Goal: Task Accomplishment & Management: Manage account settings

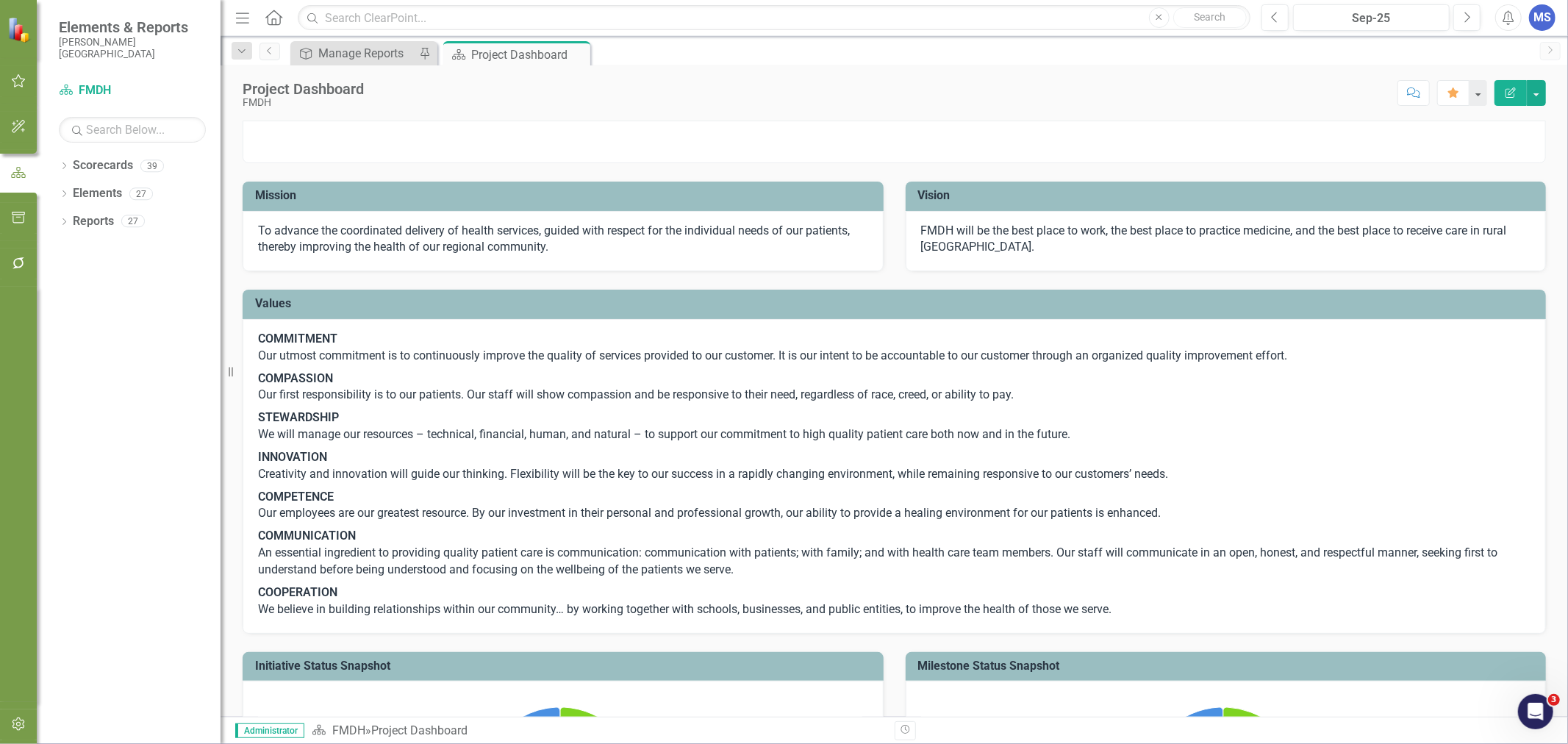
click at [64, 166] on icon "Dropdown" at bounding box center [64, 167] width 10 height 8
click at [70, 194] on icon "Dropdown" at bounding box center [71, 193] width 11 height 9
click at [96, 193] on link "FMDH" at bounding box center [150, 194] width 140 height 17
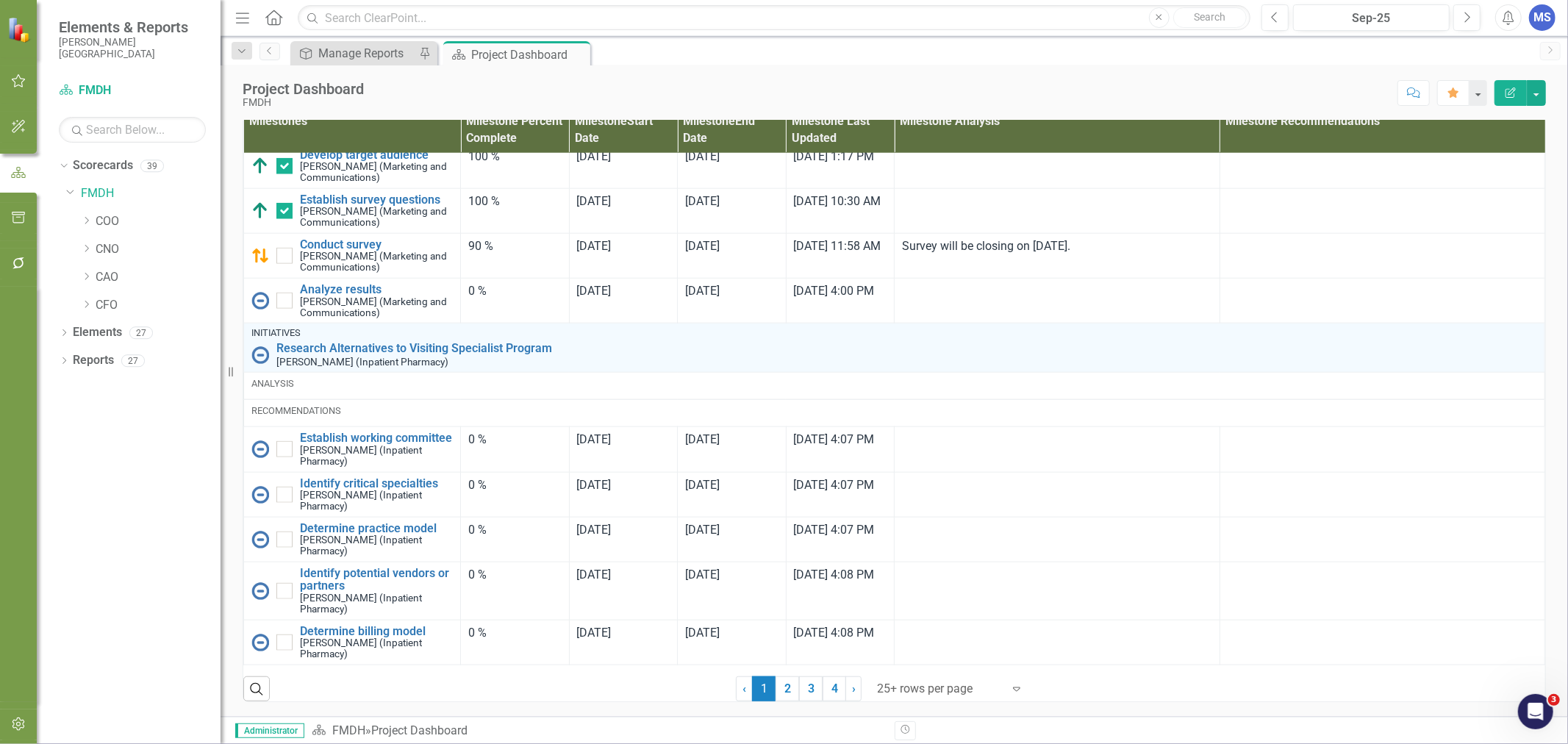
scroll to position [1458, 0]
drag, startPoint x: 781, startPoint y: 686, endPoint x: 858, endPoint y: 284, distance: 409.3
click at [781, 686] on link "2" at bounding box center [787, 689] width 24 height 25
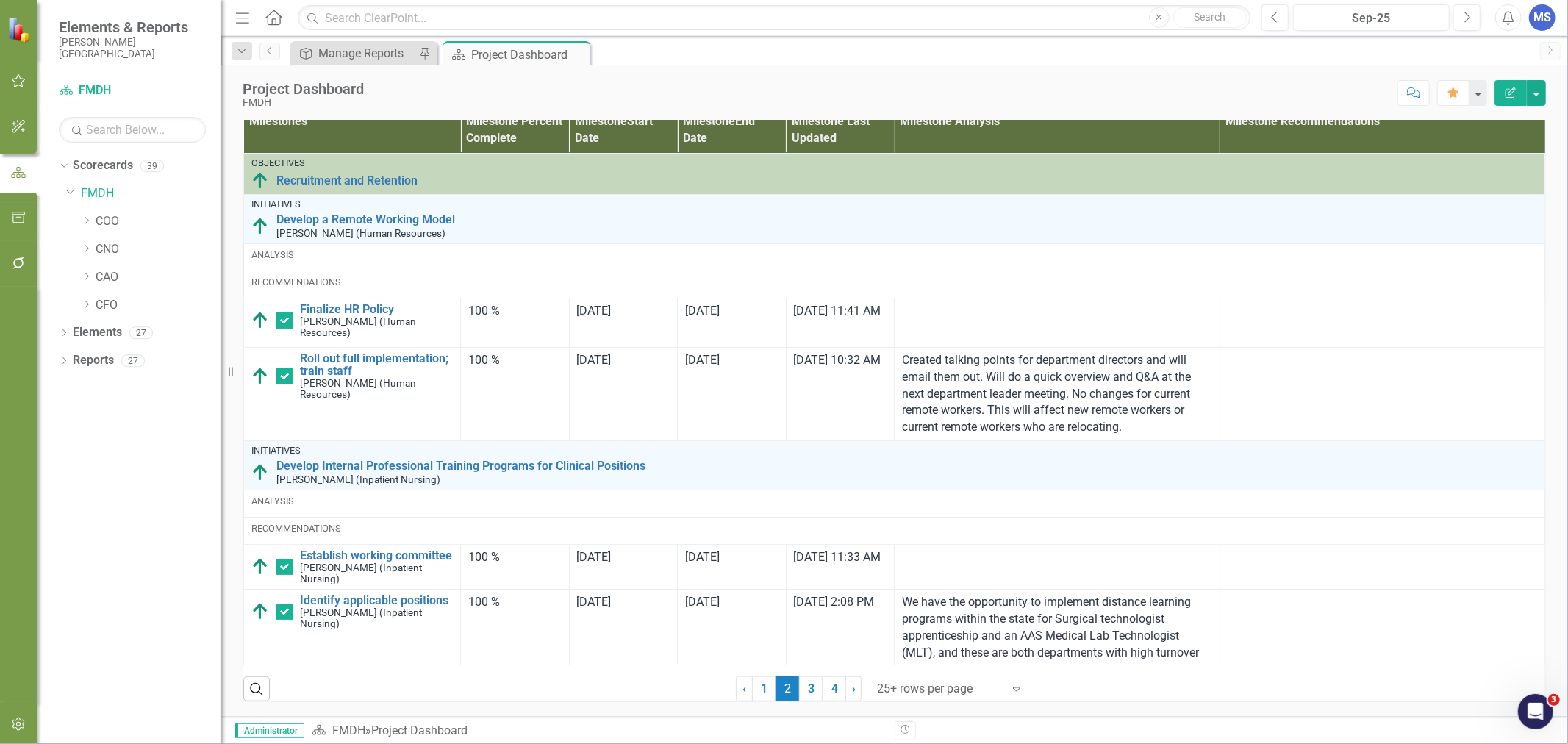
checkbox input "true"
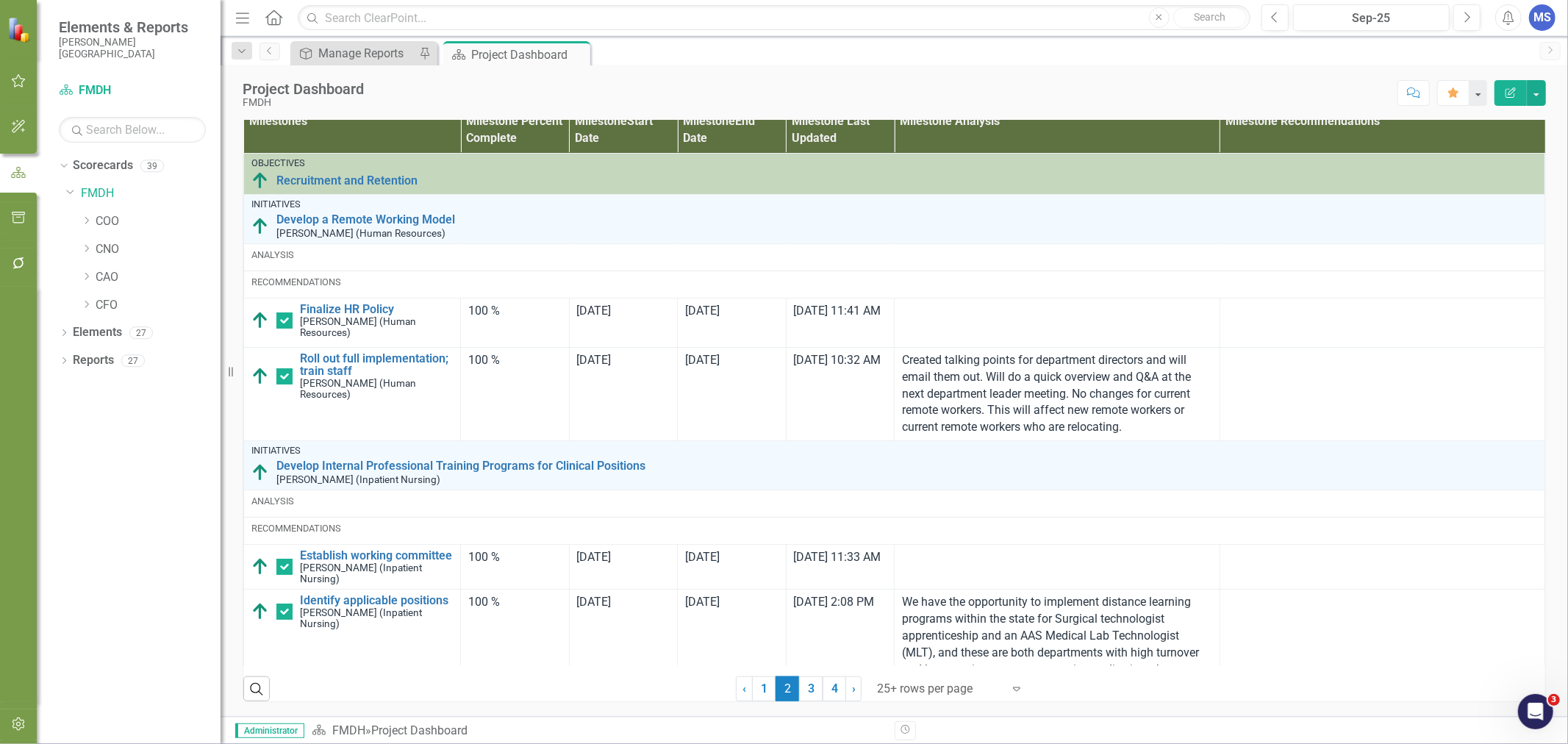
checkbox input "true"
checkbox input "false"
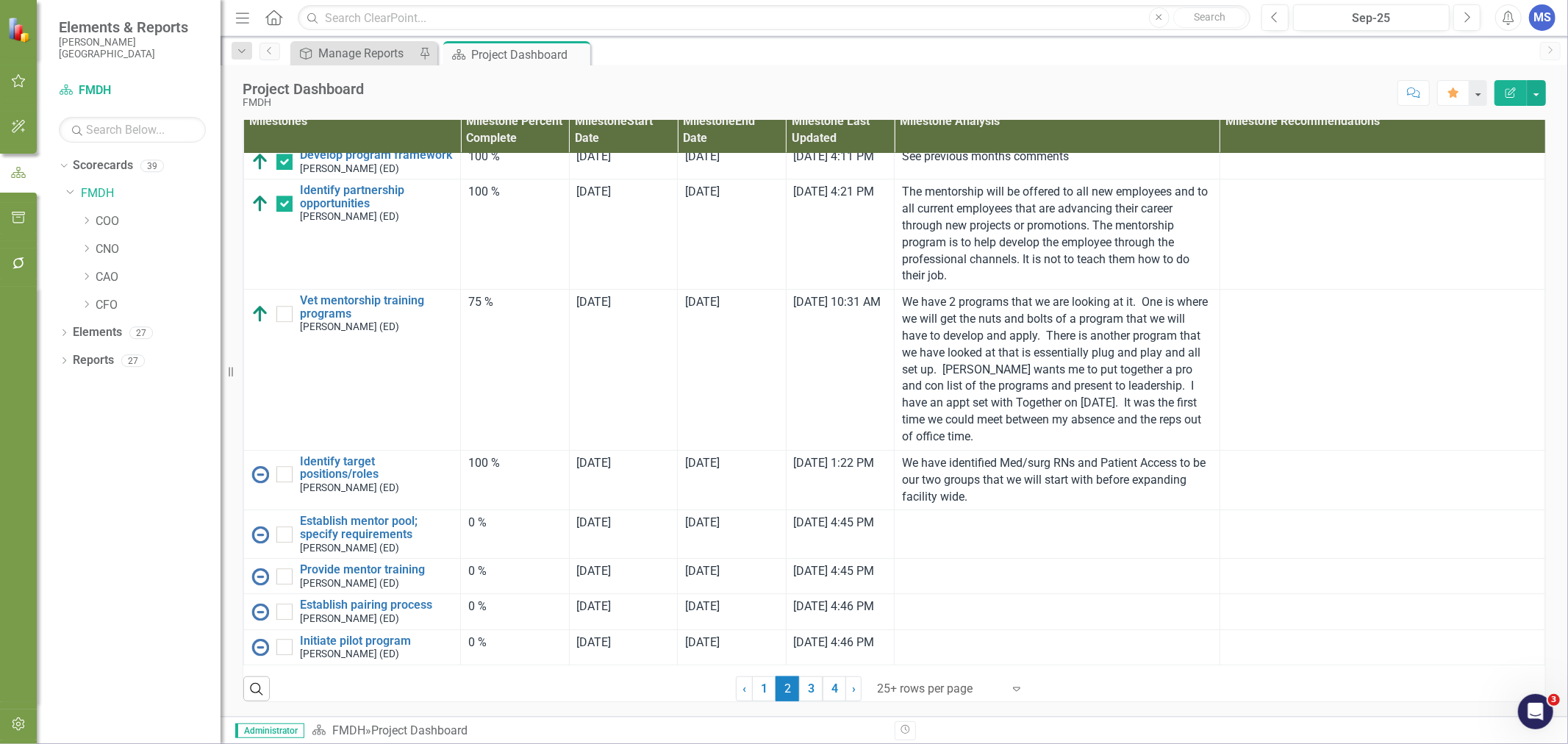
scroll to position [3691, 0]
drag, startPoint x: 285, startPoint y: 447, endPoint x: 370, endPoint y: 495, distance: 97.6
click at [285, 466] on input "checkbox" at bounding box center [281, 471] width 9 height 9
checkbox input "true"
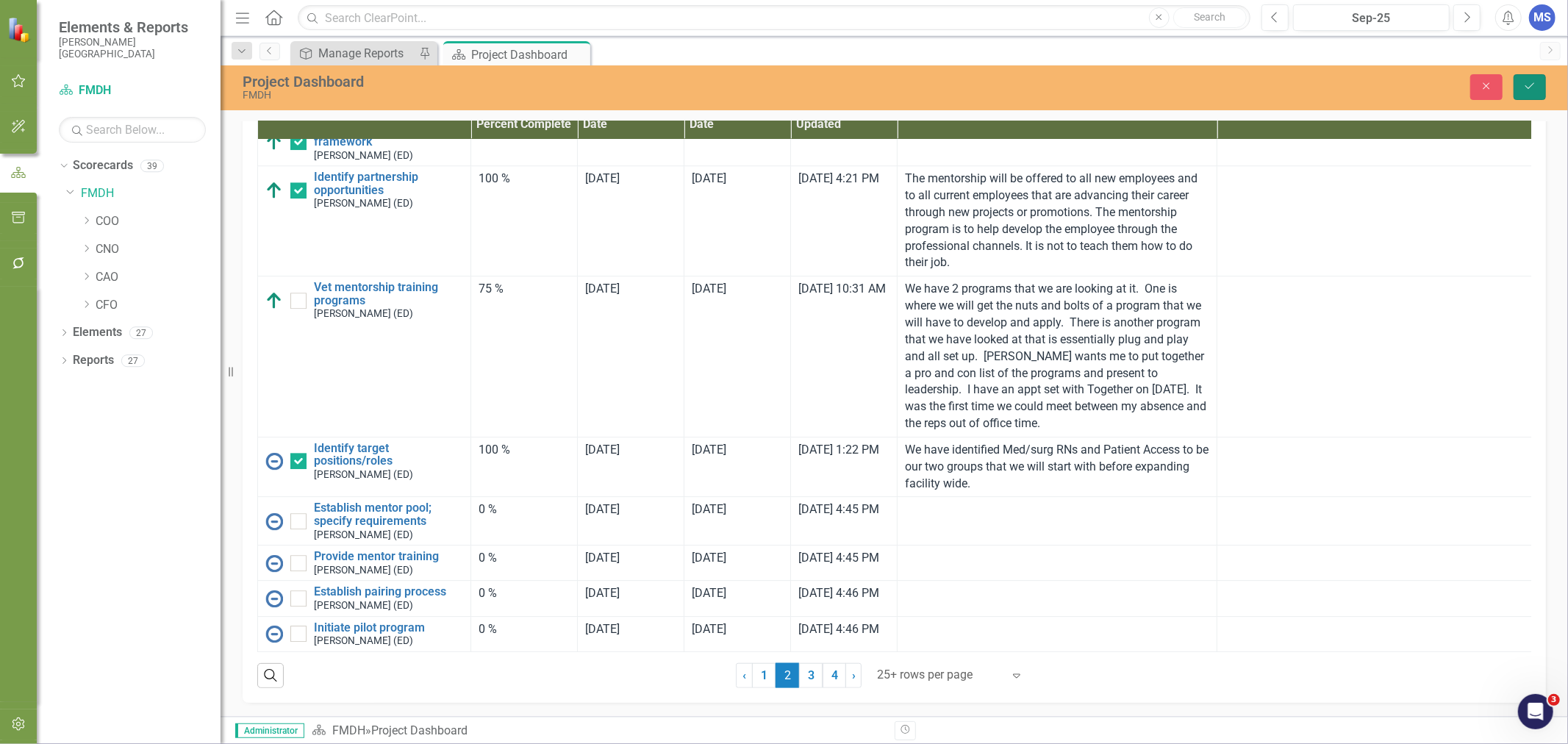
click at [1527, 83] on icon "Save" at bounding box center [1530, 85] width 13 height 10
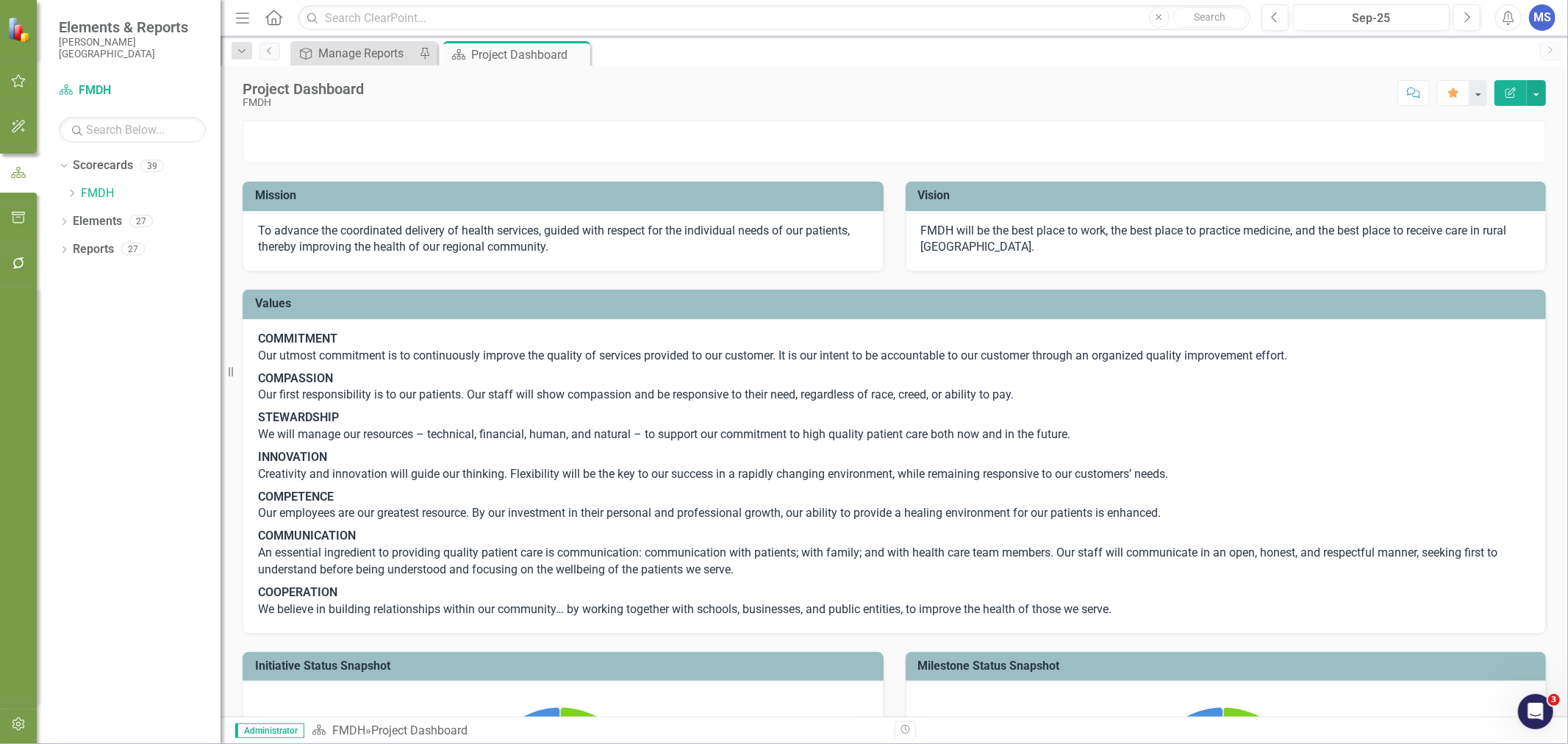
checkbox input "false"
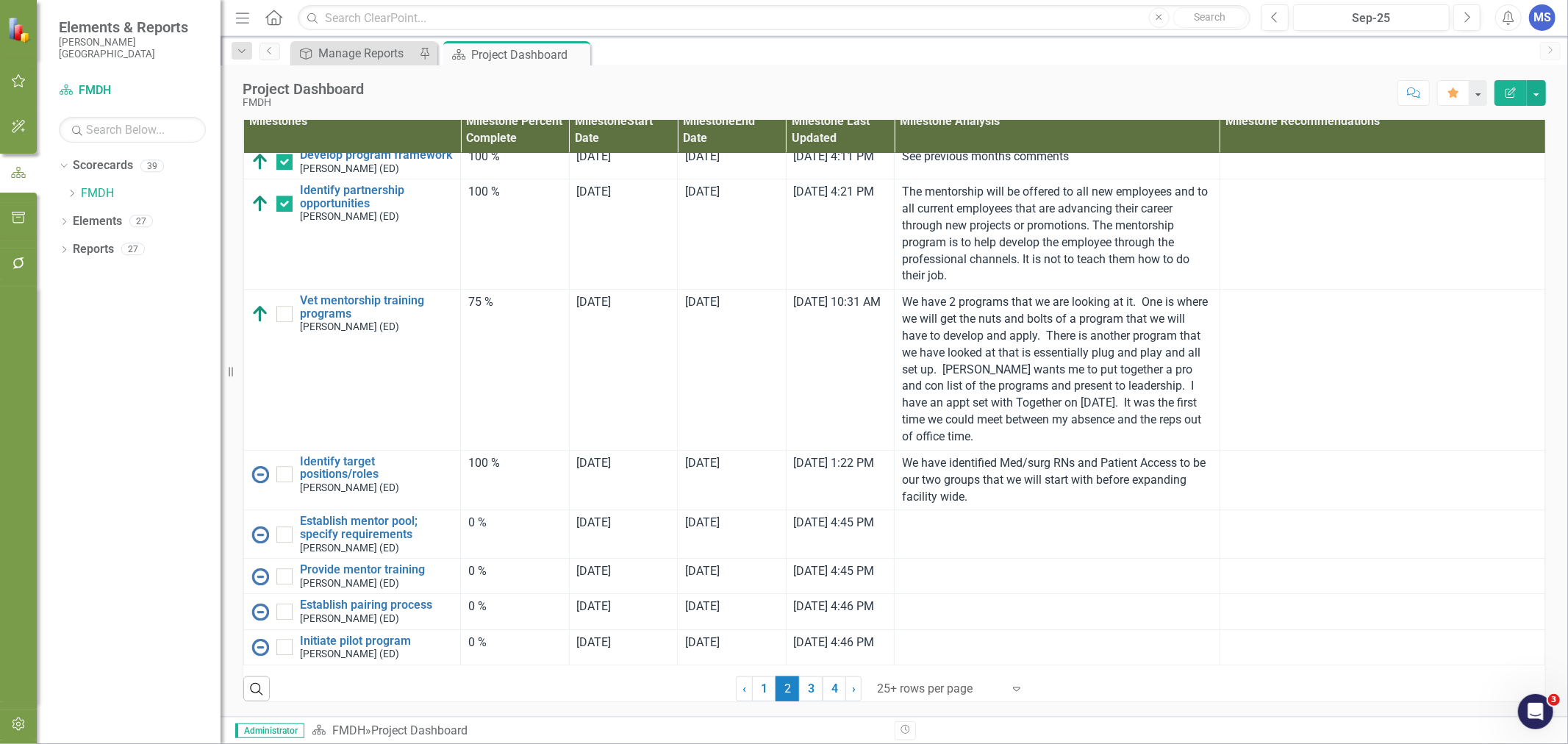
scroll to position [3593, 0]
click at [342, 481] on link "Identify target positions/roles" at bounding box center [376, 468] width 153 height 26
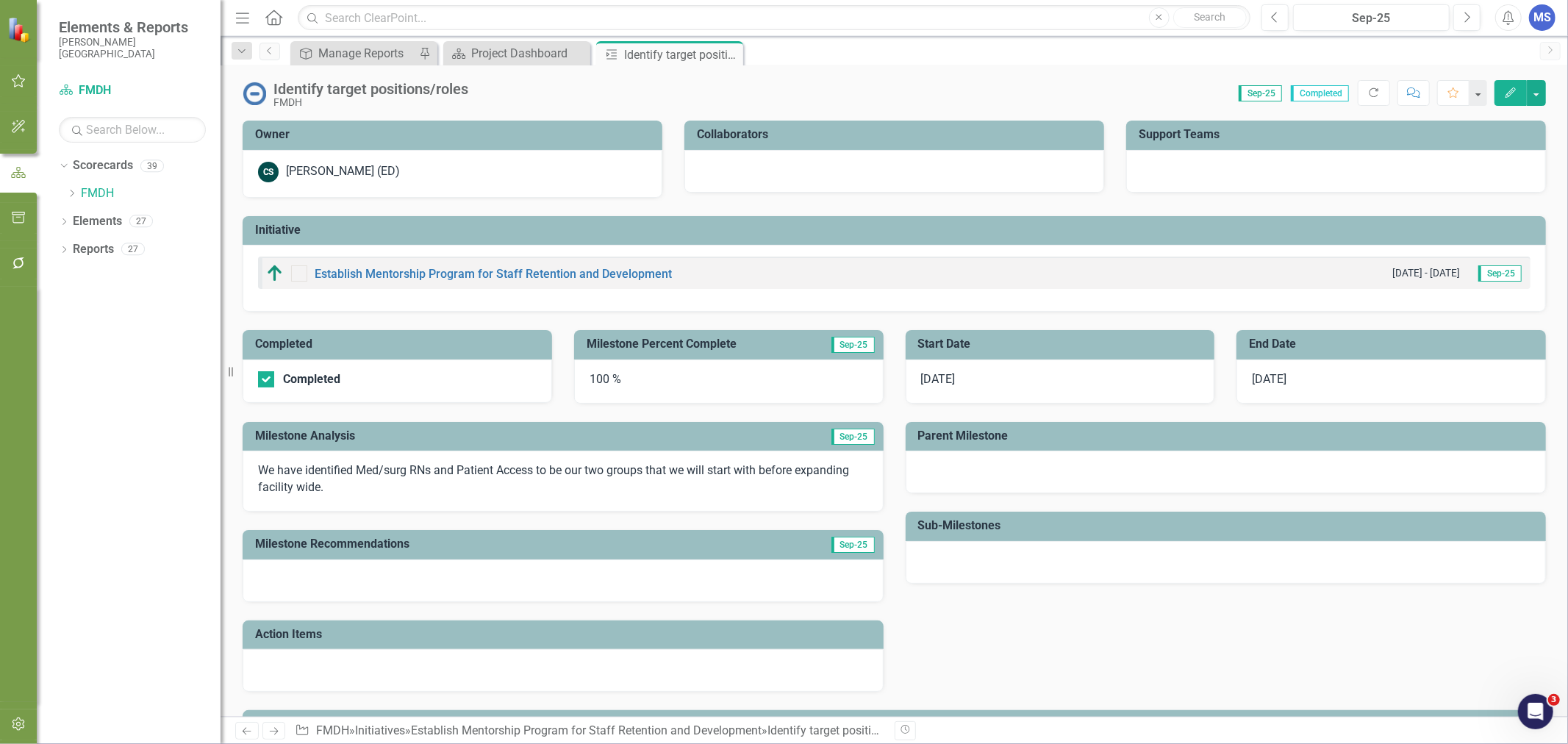
click at [0, 0] on icon at bounding box center [0, 0] width 0 height 0
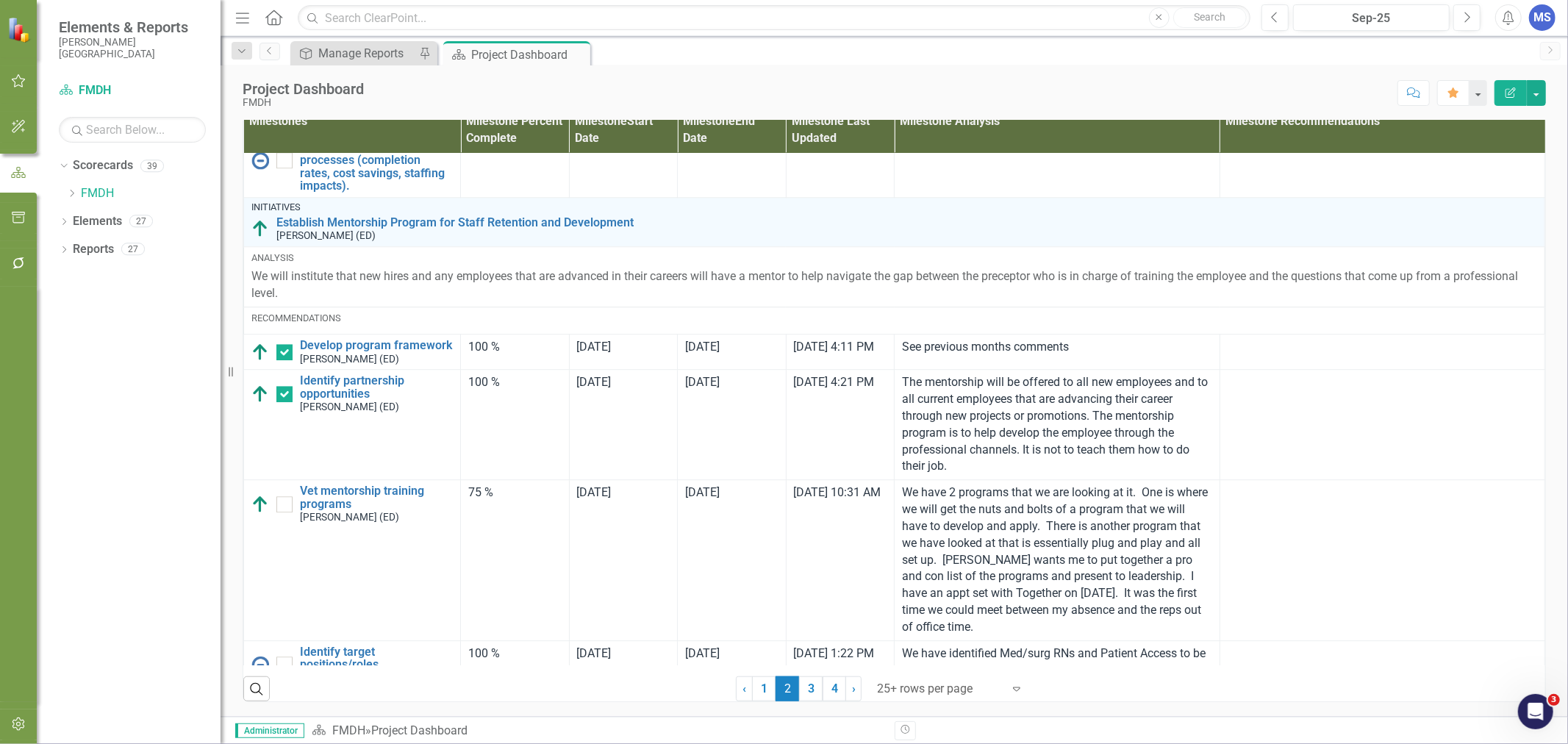
scroll to position [3593, 0]
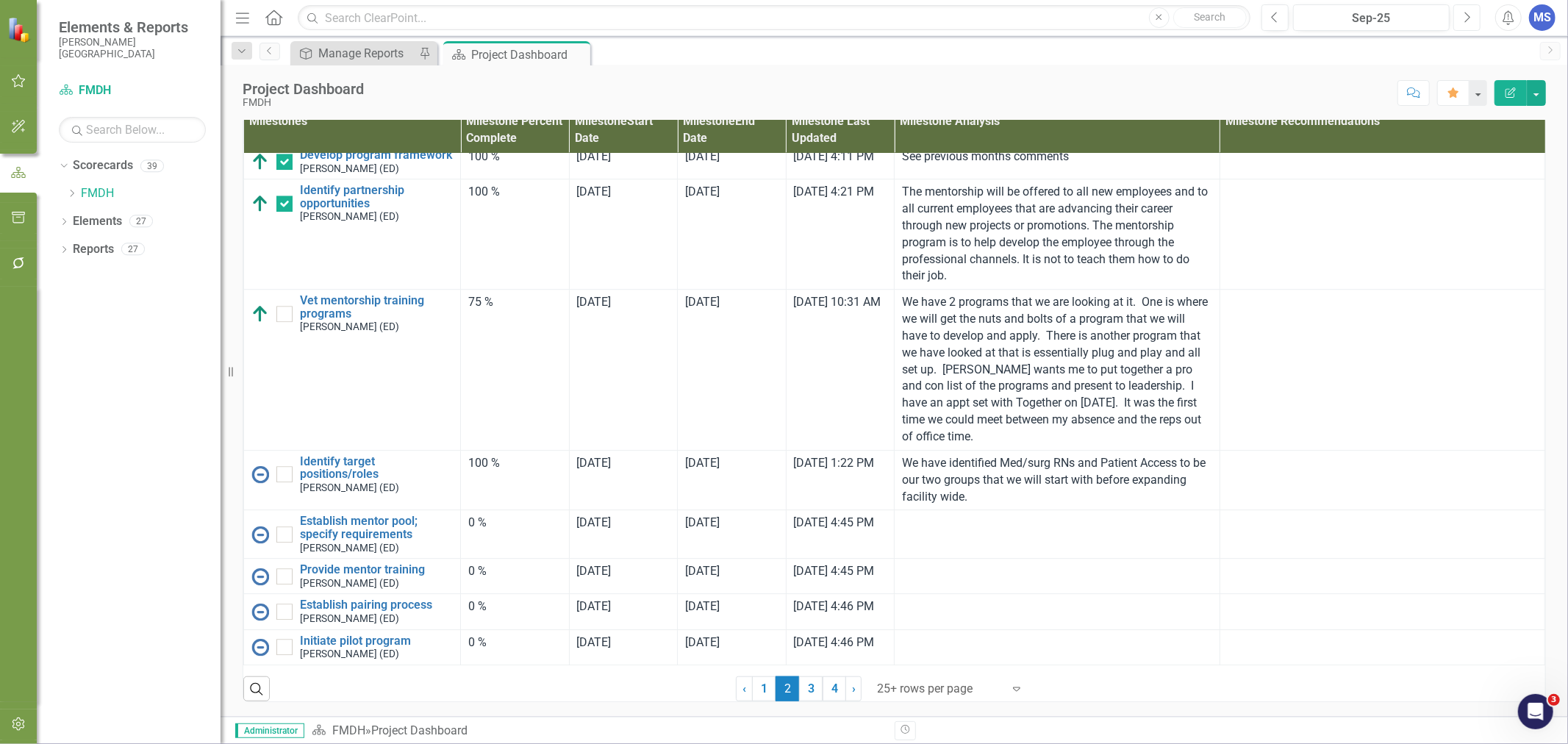
drag, startPoint x: 1466, startPoint y: 5, endPoint x: 1466, endPoint y: 17, distance: 12.0
click at [1466, 17] on button "Next" at bounding box center [1467, 18] width 27 height 27
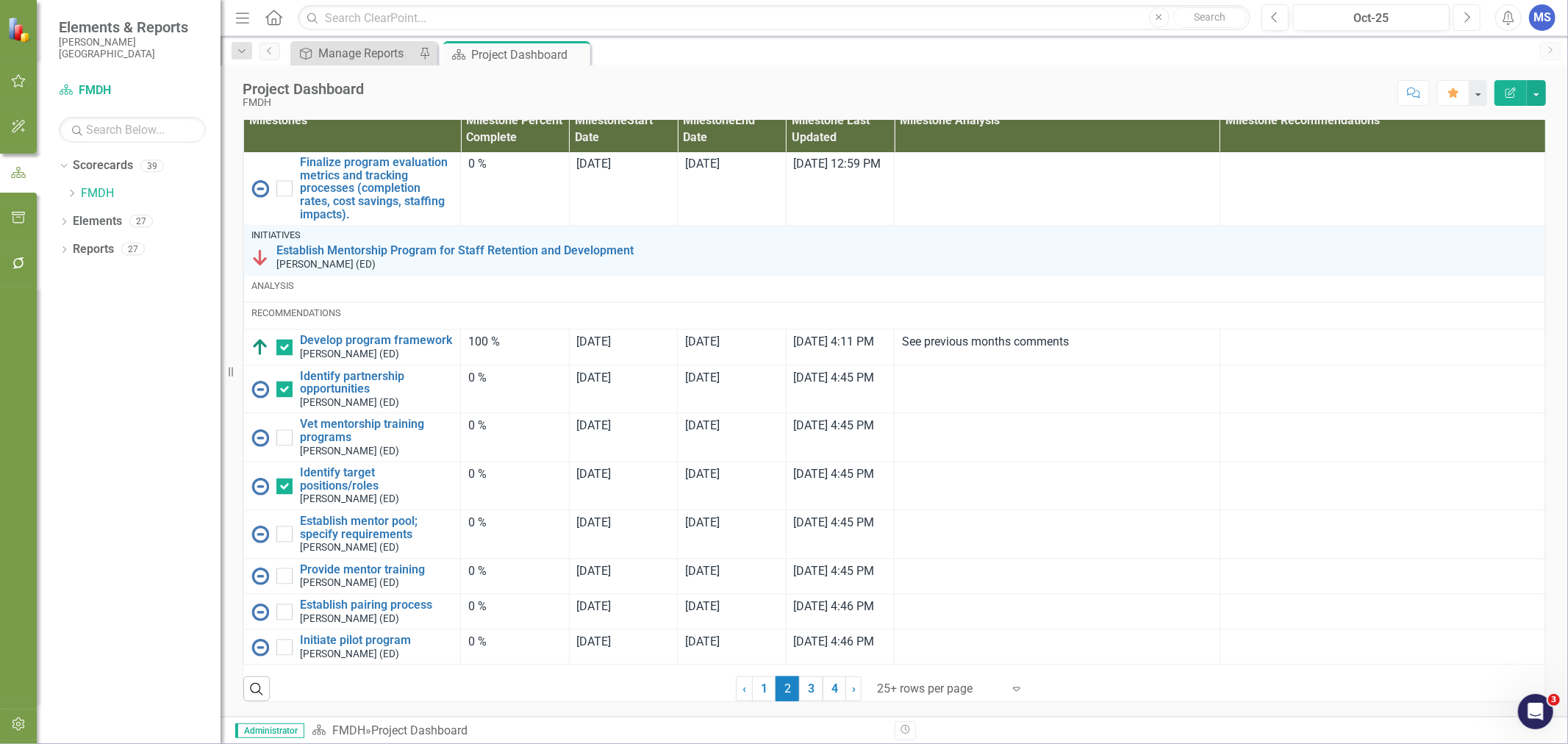
scroll to position [2606, 0]
click at [1273, 20] on icon "Previous" at bounding box center [1275, 17] width 8 height 13
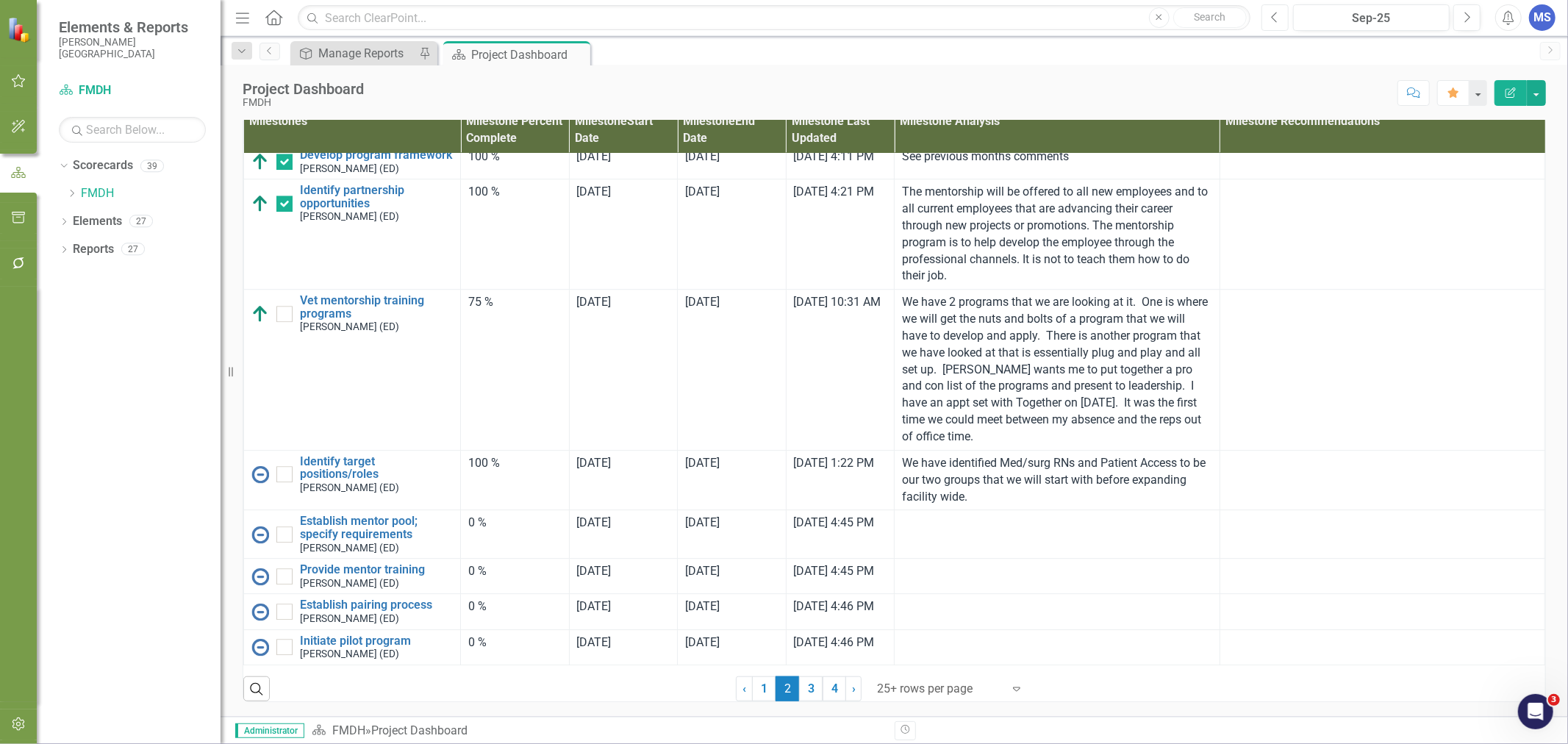
scroll to position [3676, 0]
click at [373, 500] on link "Edit Edit Milestone" at bounding box center [393, 502] width 116 height 27
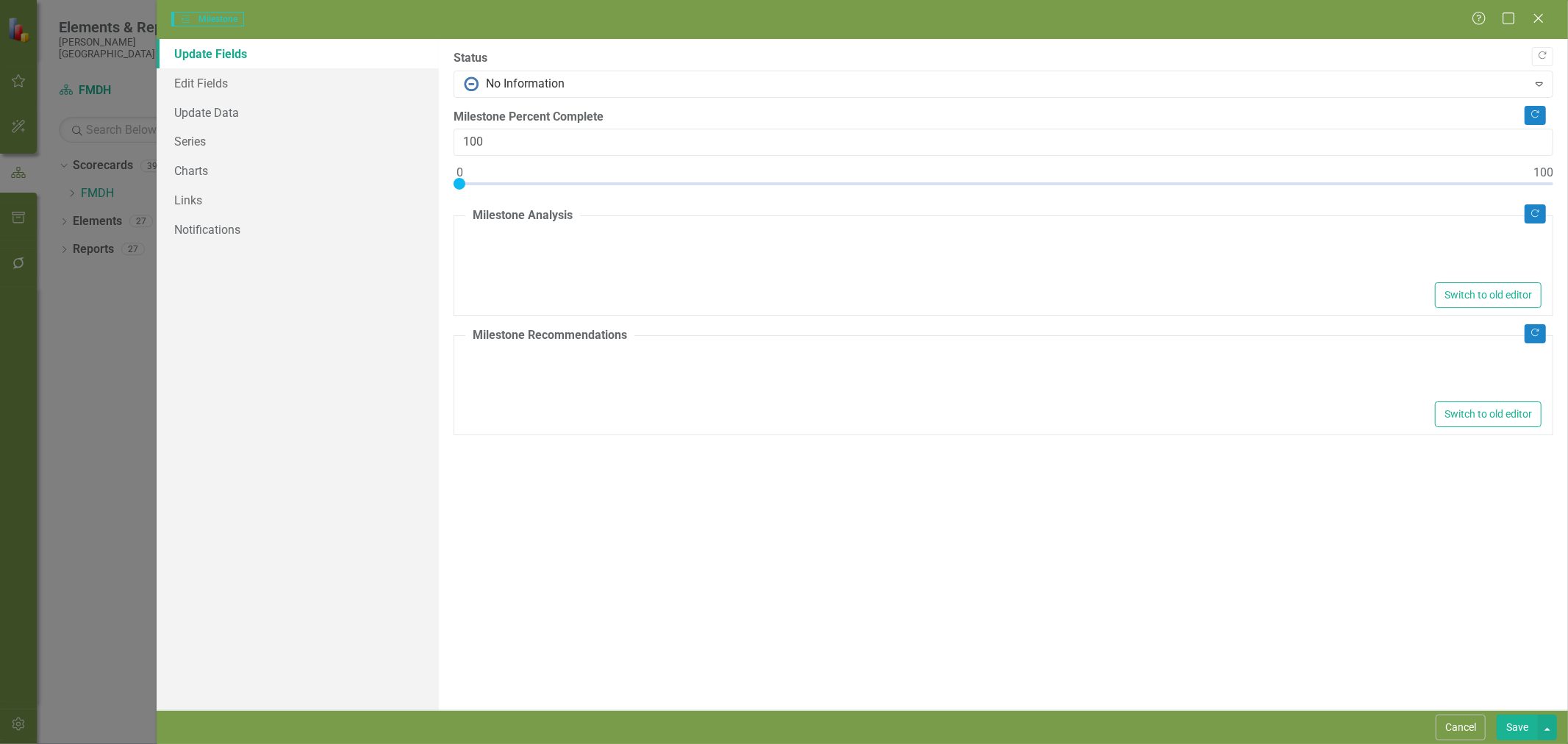
type textarea "<p>We have identified Med/surg RNs and Patient Access to be our two groups that…"
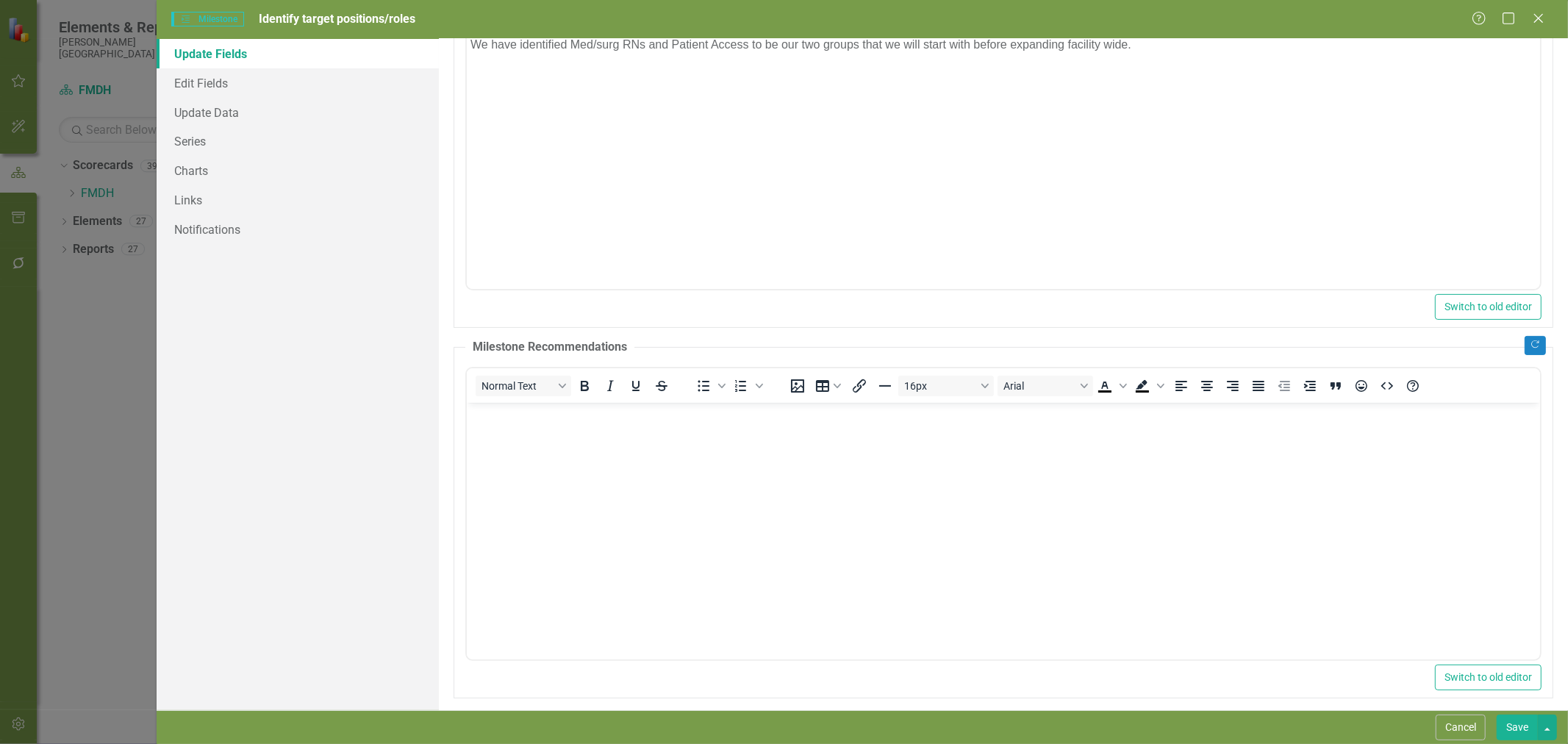
scroll to position [225, 0]
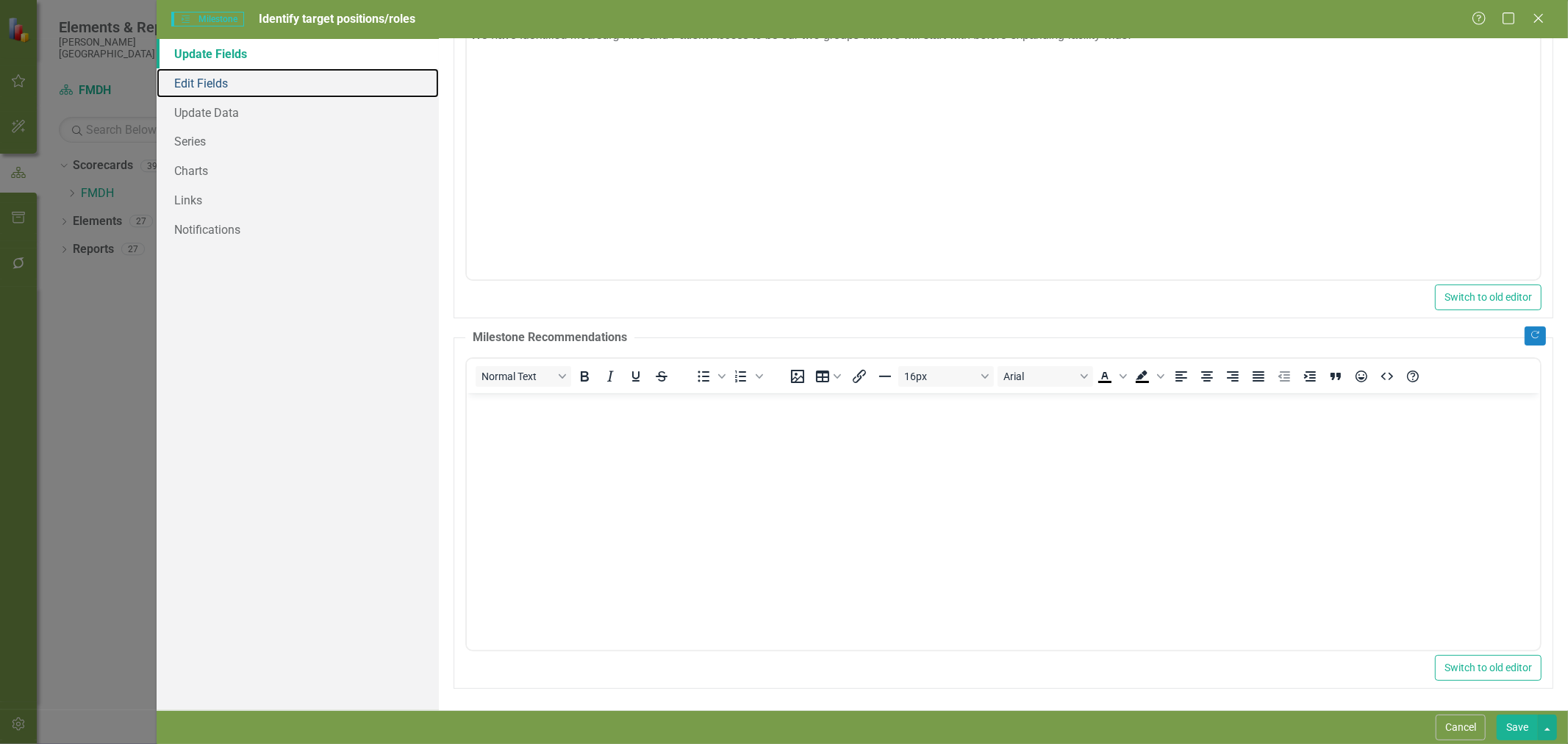
click at [254, 87] on link "Edit Fields" at bounding box center [298, 83] width 282 height 29
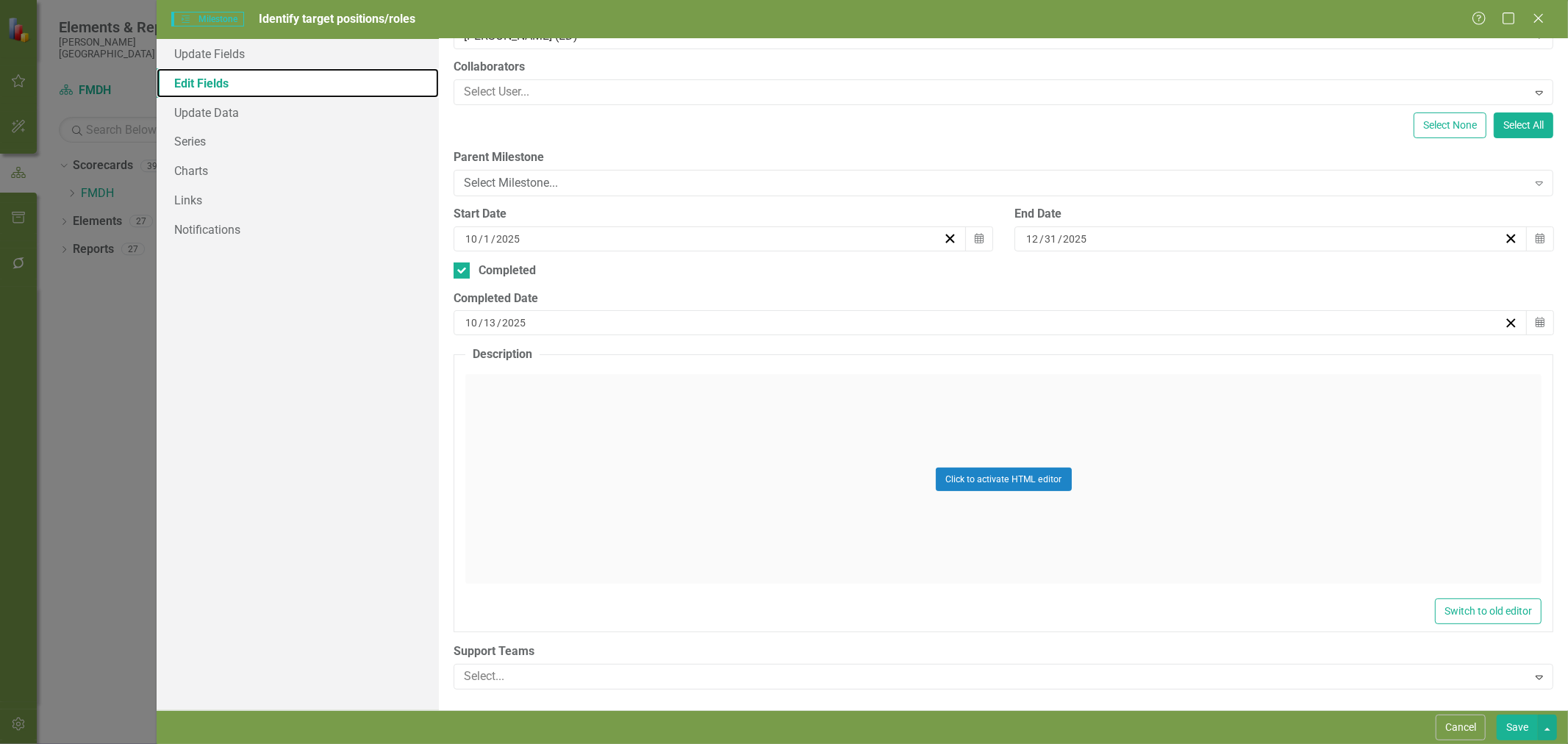
scroll to position [165, 0]
click at [1468, 729] on button "Cancel" at bounding box center [1461, 728] width 50 height 26
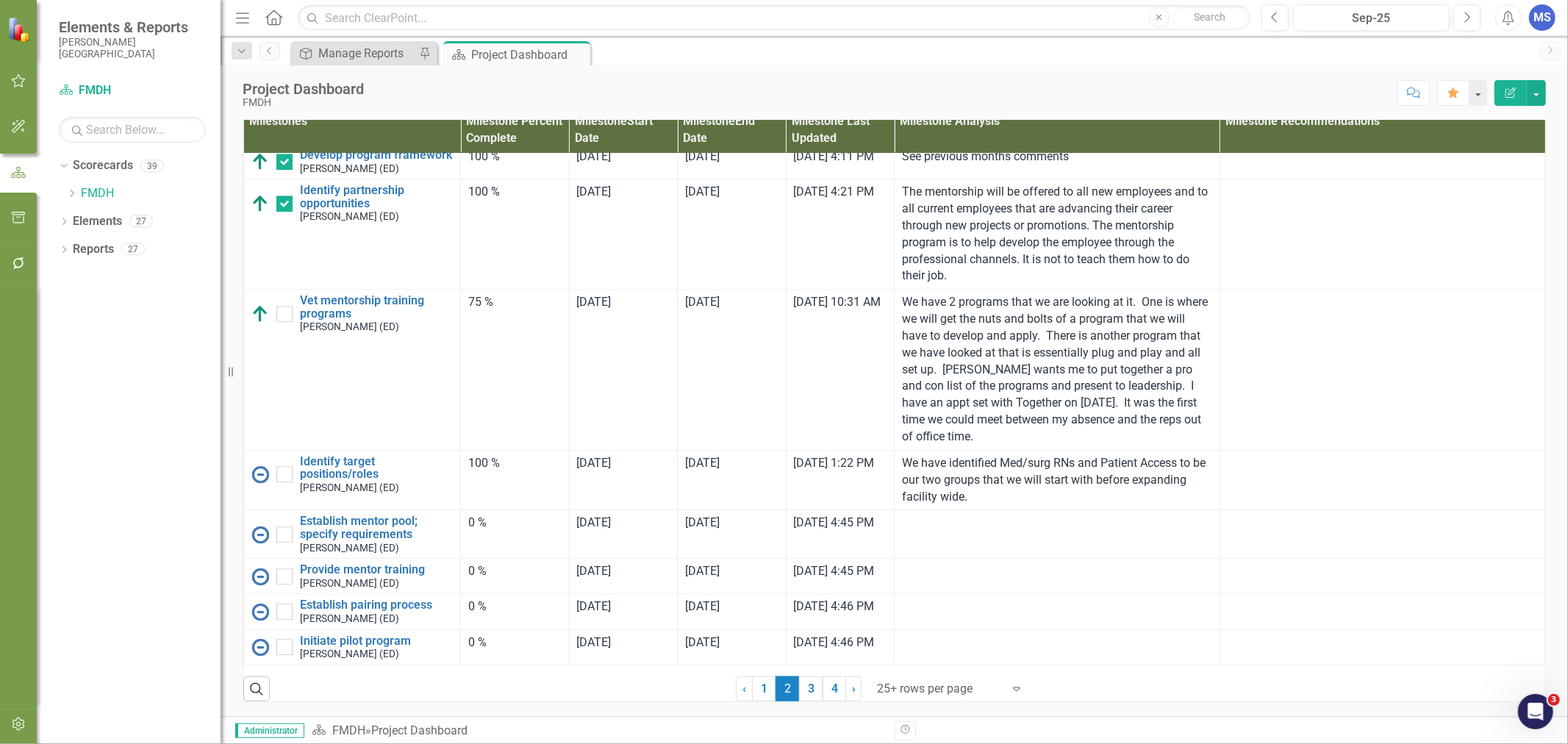
scroll to position [3691, 0]
click at [805, 691] on link "3" at bounding box center [811, 689] width 24 height 25
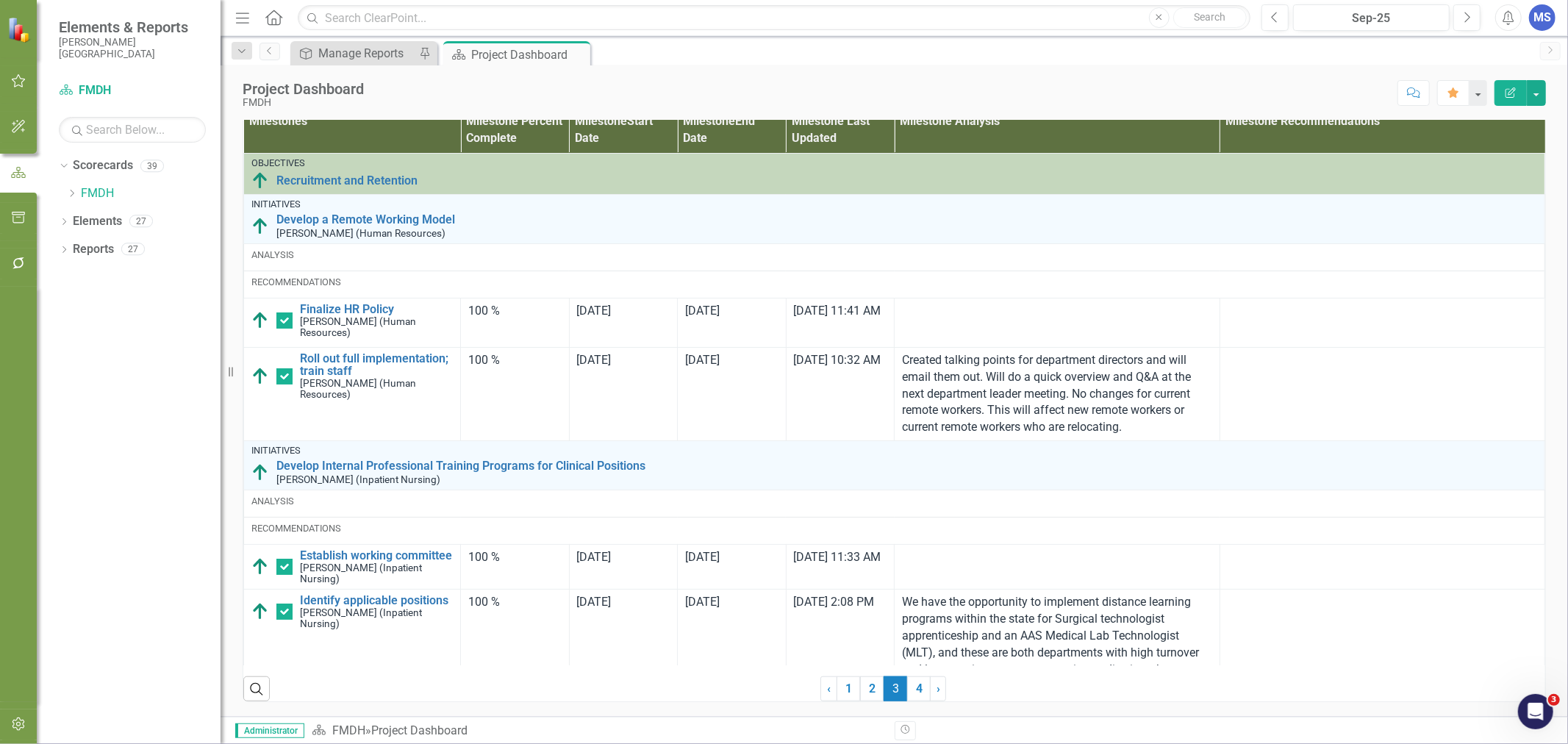
checkbox input "false"
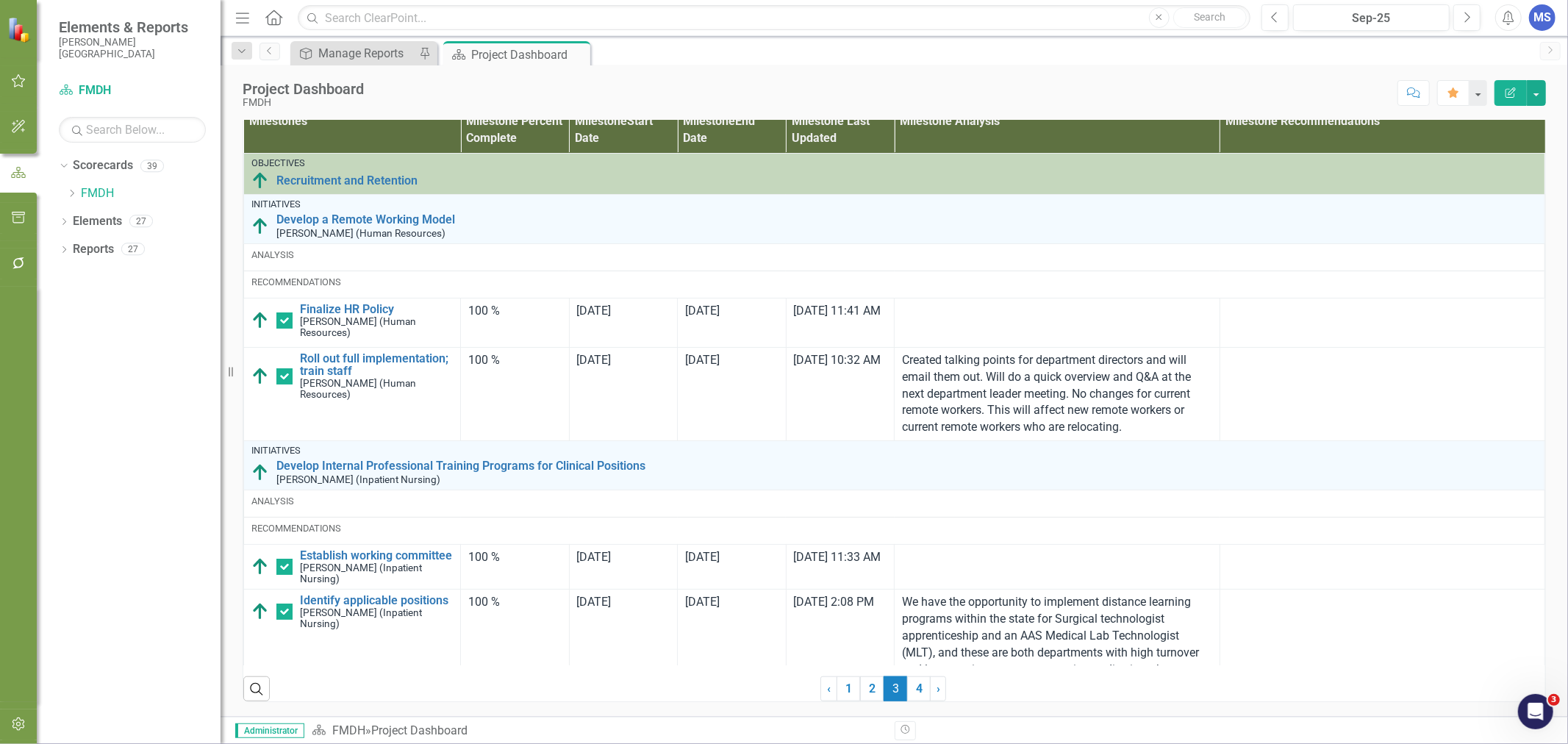
checkbox input "true"
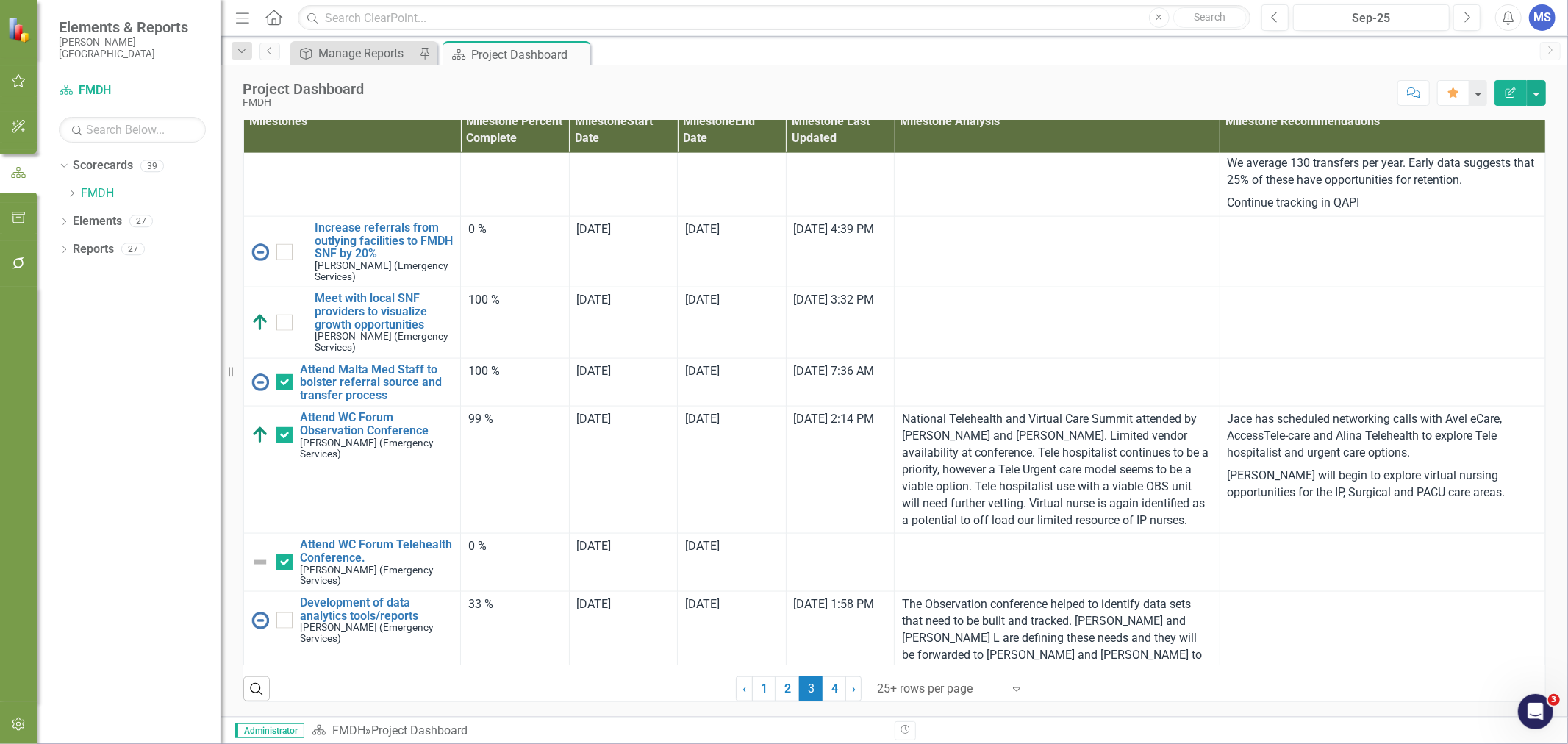
scroll to position [1723, 0]
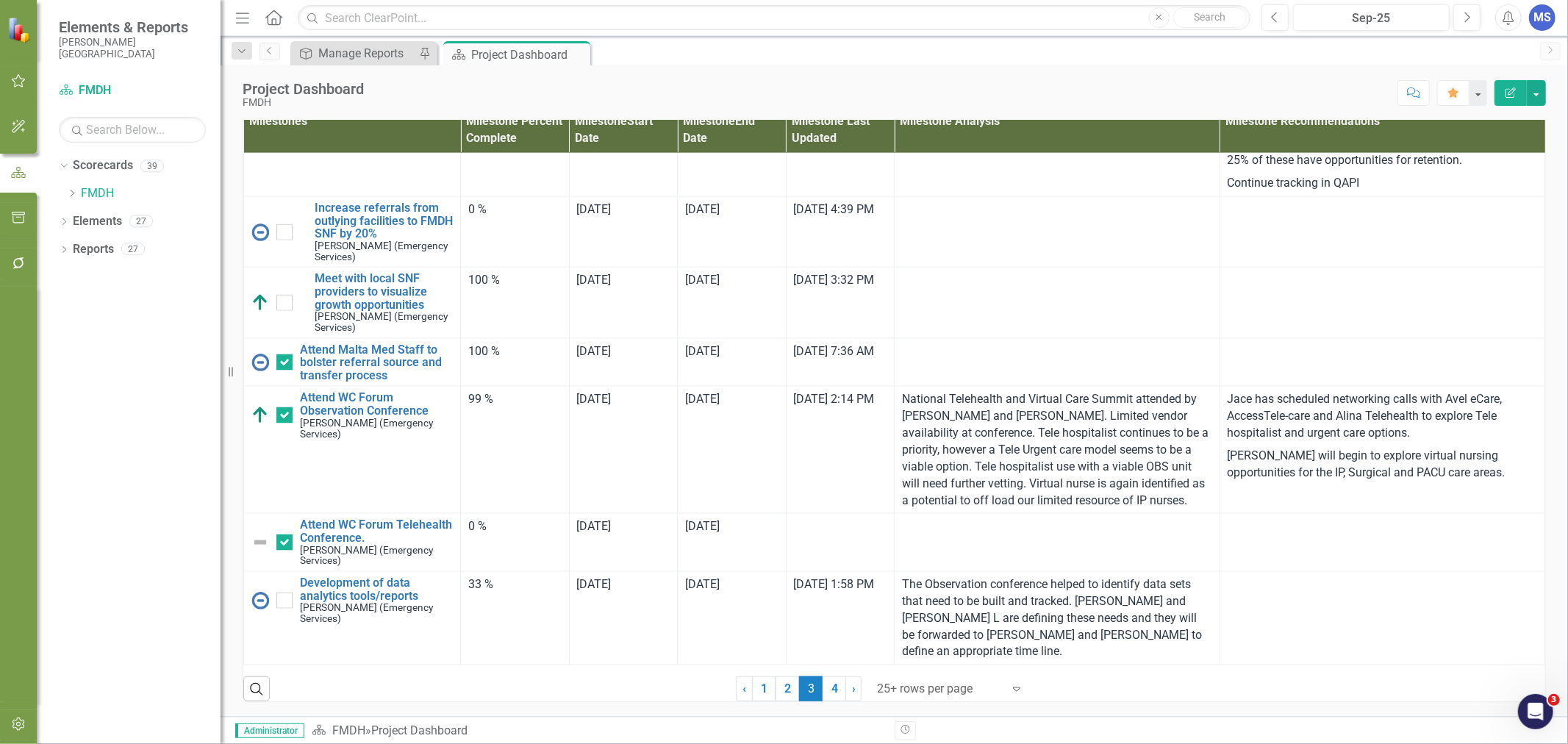
drag, startPoint x: 833, startPoint y: 690, endPoint x: 775, endPoint y: 395, distance: 300.6
click at [833, 690] on link "4" at bounding box center [834, 689] width 24 height 25
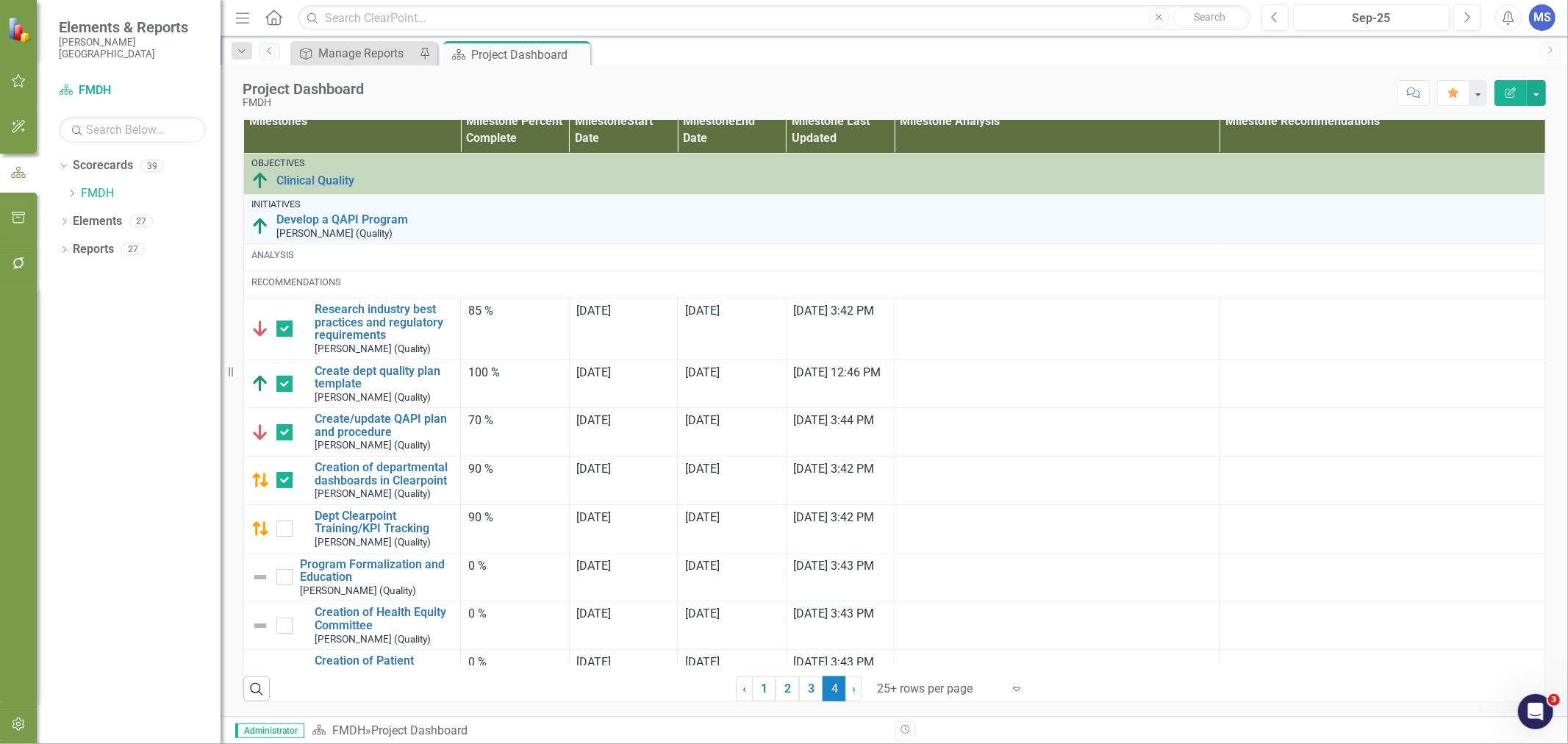
checkbox input "false"
click at [1550, 22] on div "MS" at bounding box center [1542, 18] width 27 height 27
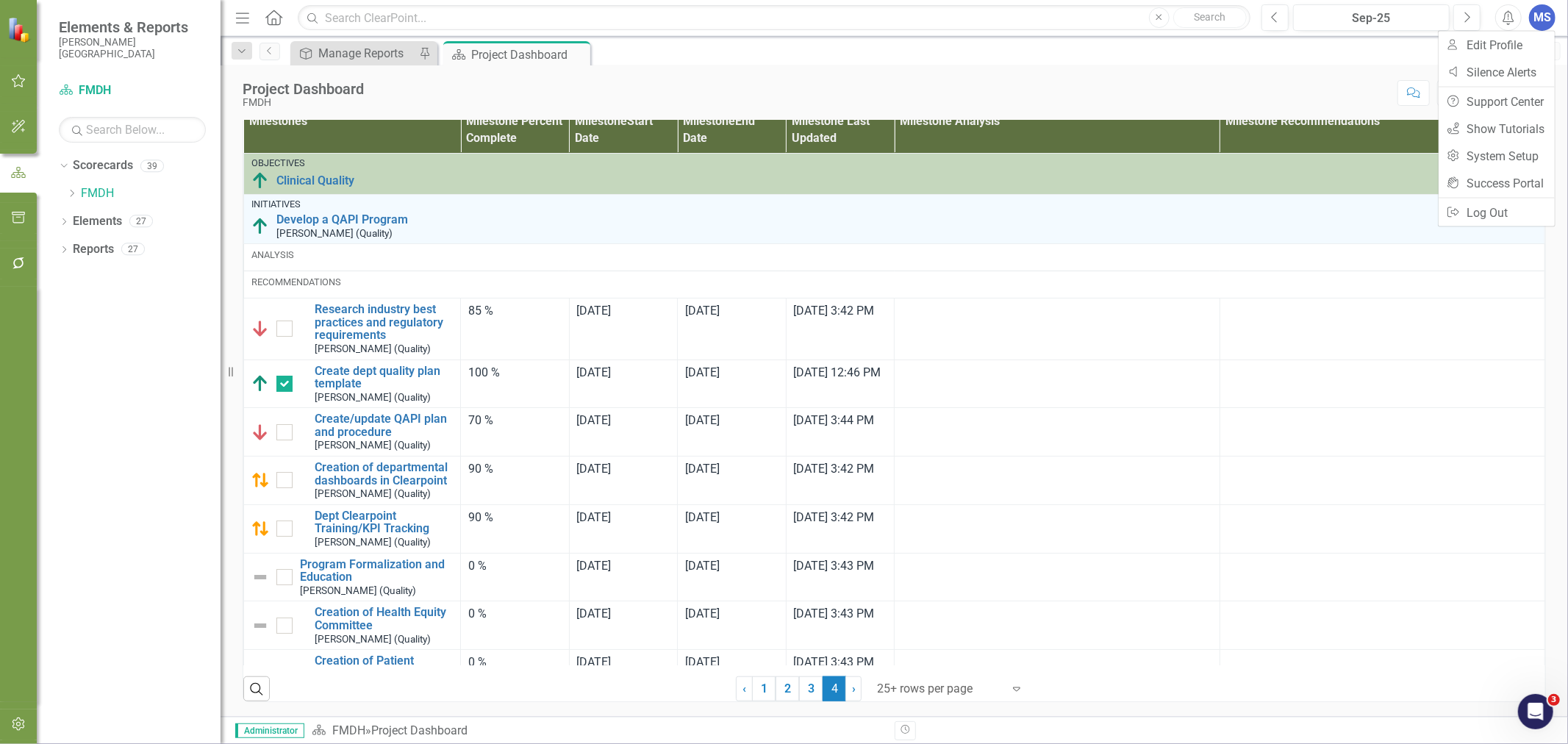
click at [12, 729] on icon "button" at bounding box center [18, 723] width 15 height 12
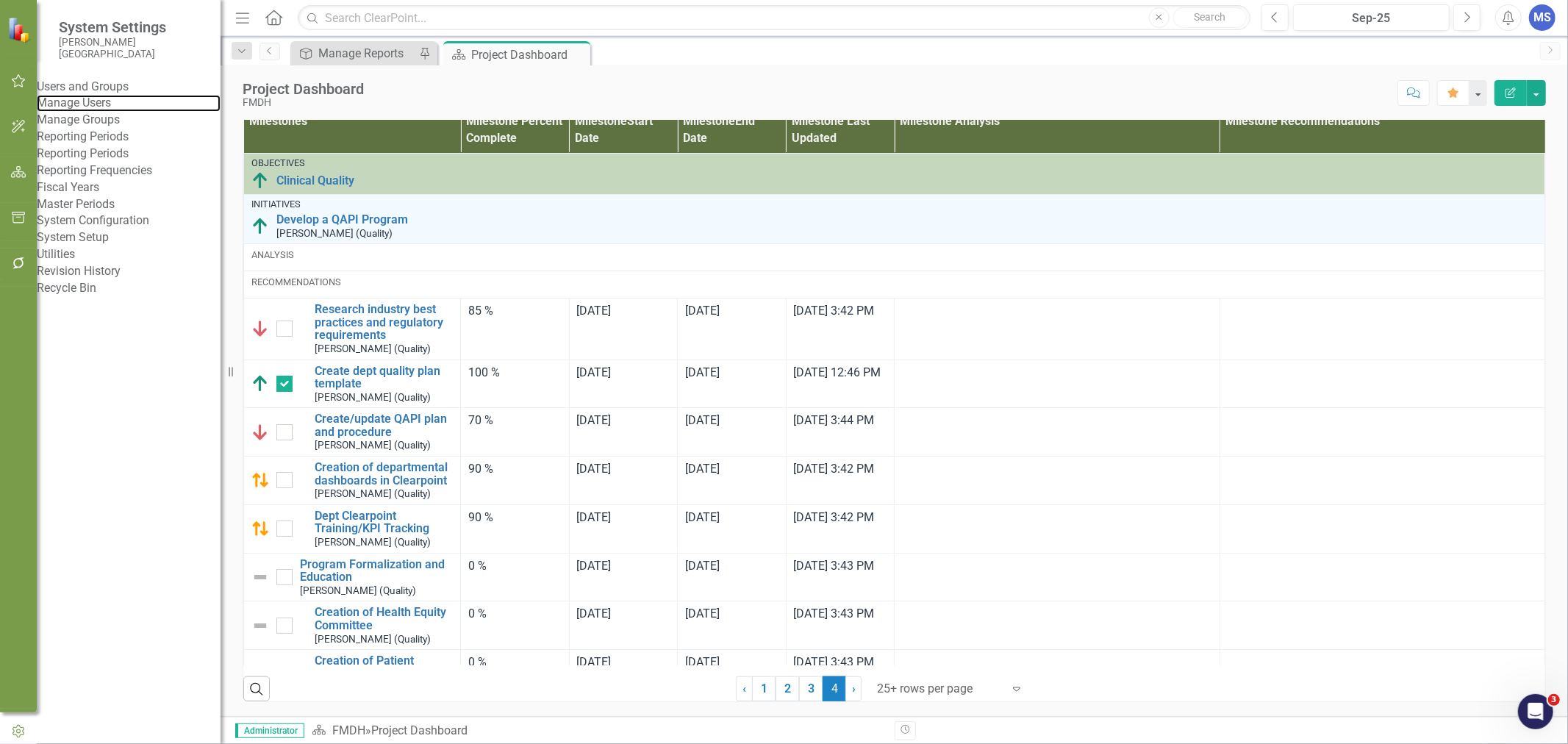
click at [87, 112] on link "Manage Users" at bounding box center [129, 104] width 184 height 17
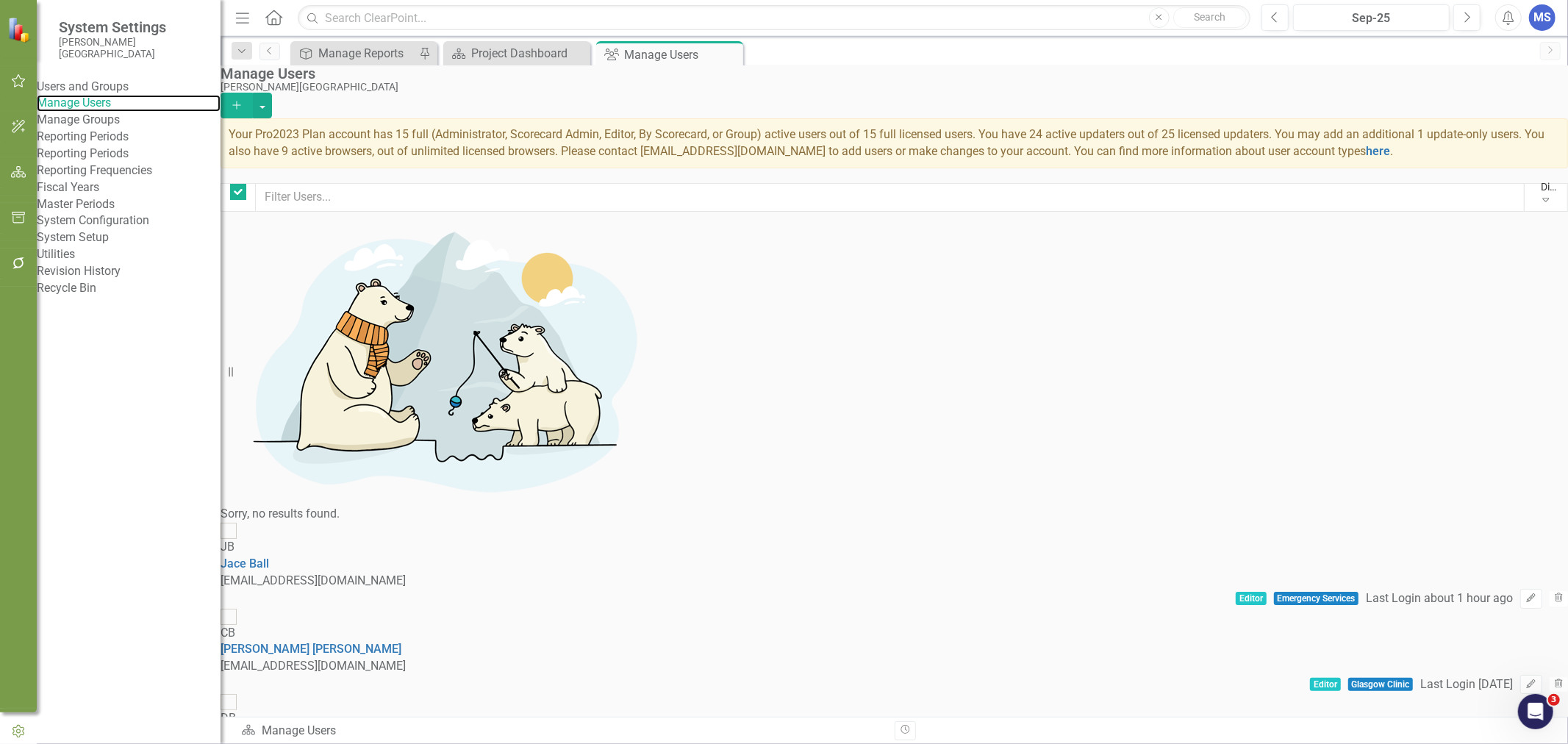
checkbox input "false"
click at [388, 194] on input "text" at bounding box center [890, 197] width 1270 height 28
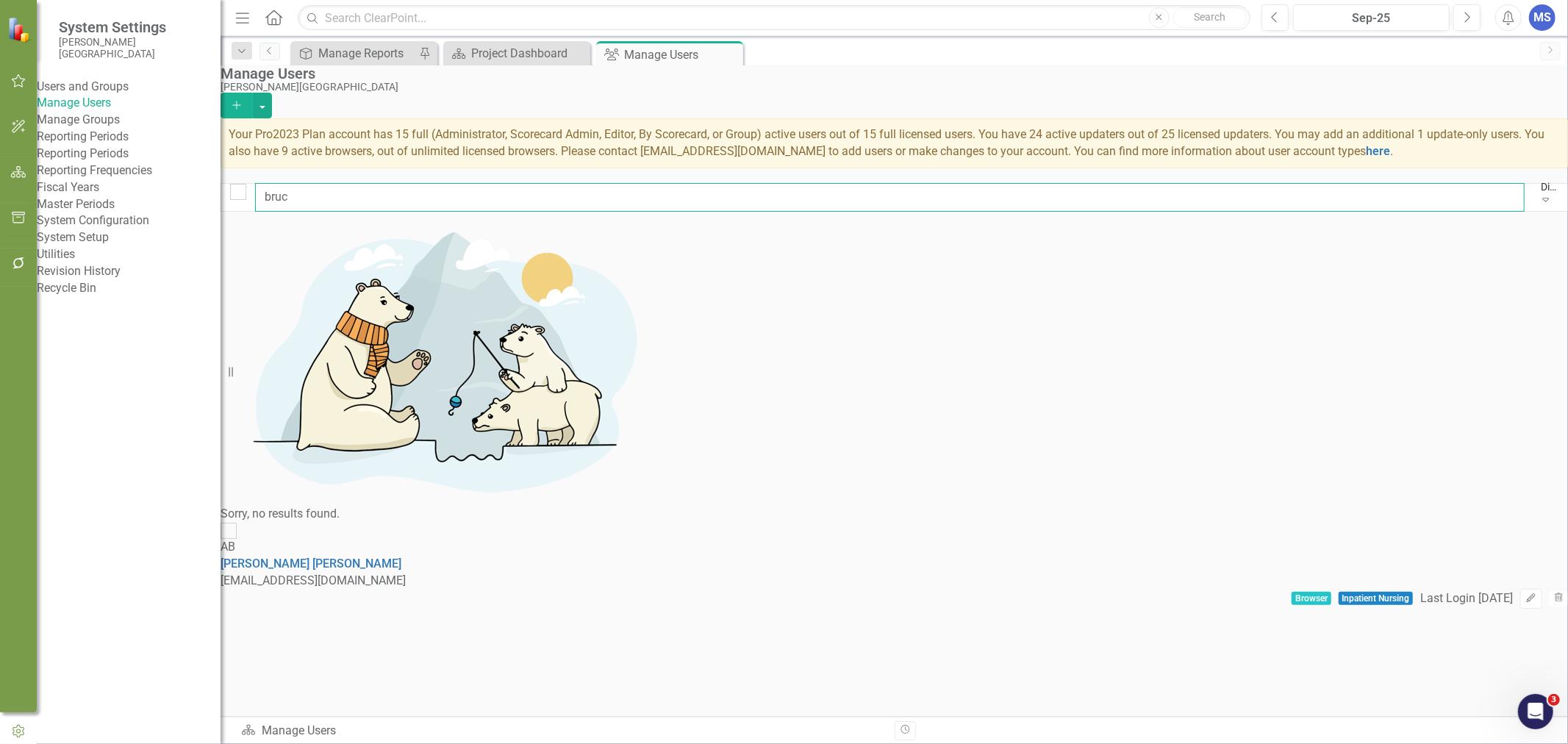
type input "bruc"
click at [356, 556] on link "[PERSON_NAME]" at bounding box center [311, 563] width 181 height 14
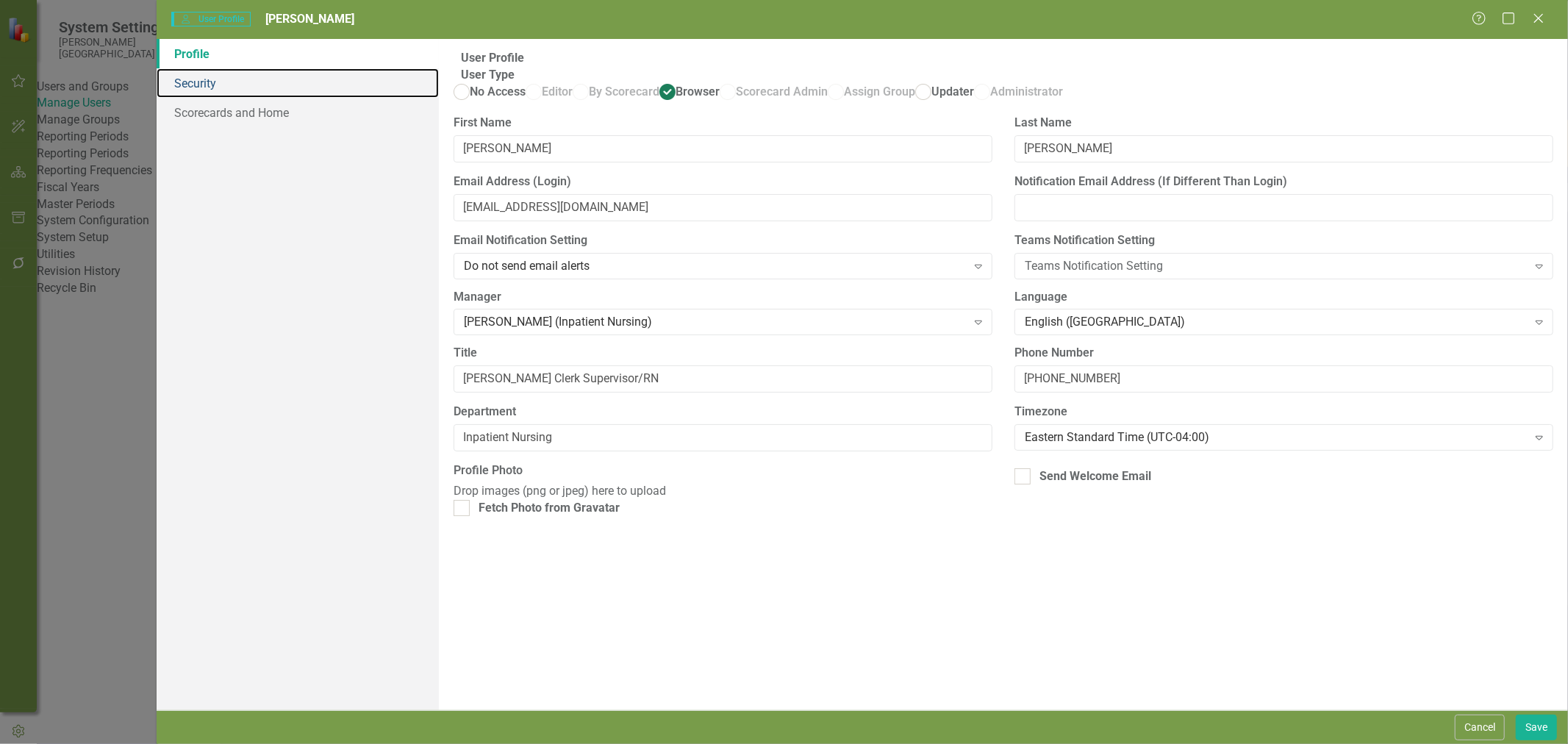
click at [216, 87] on link "Security" at bounding box center [298, 83] width 282 height 29
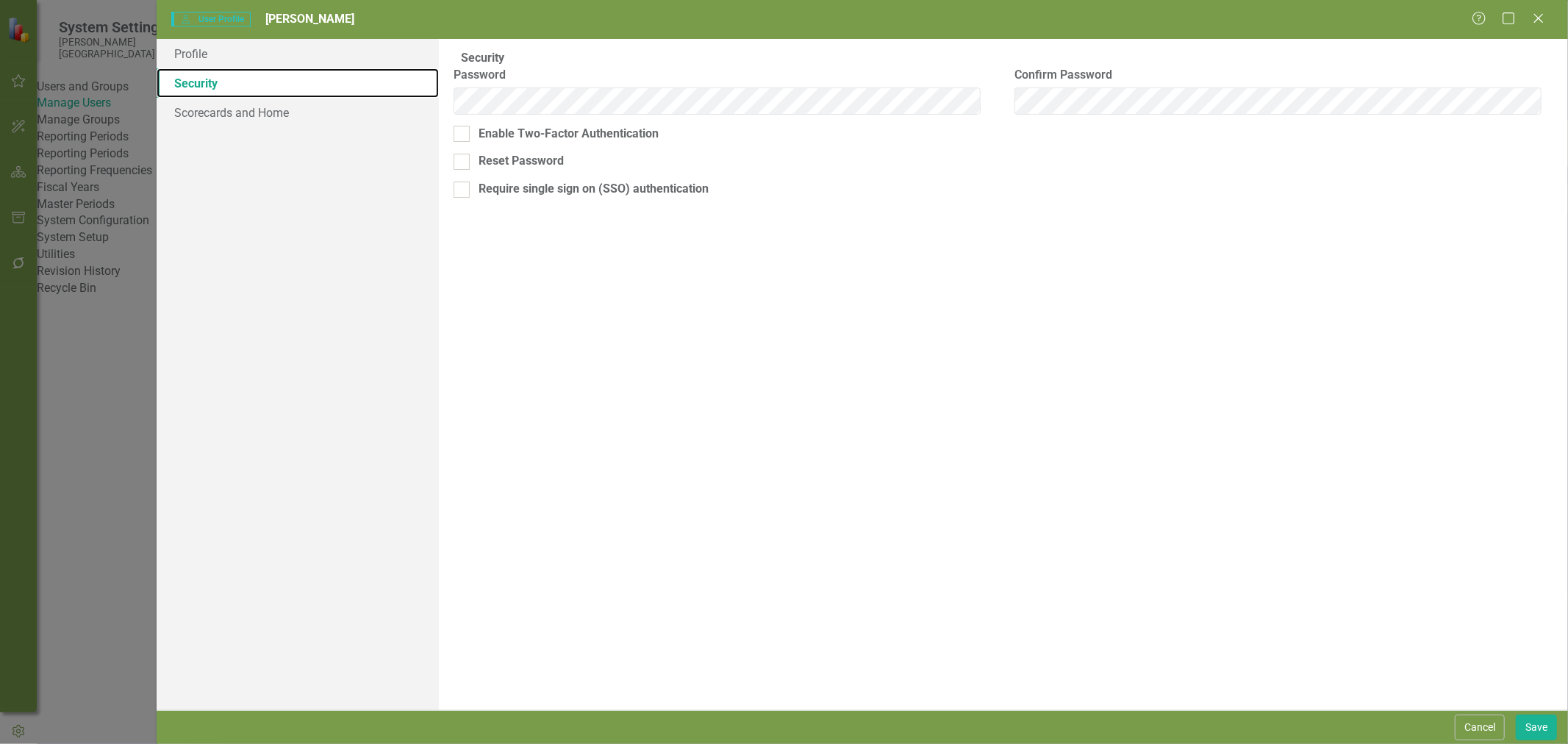
click at [214, 68] on link "Security" at bounding box center [298, 83] width 282 height 29
click at [211, 57] on link "Profile" at bounding box center [298, 54] width 282 height 29
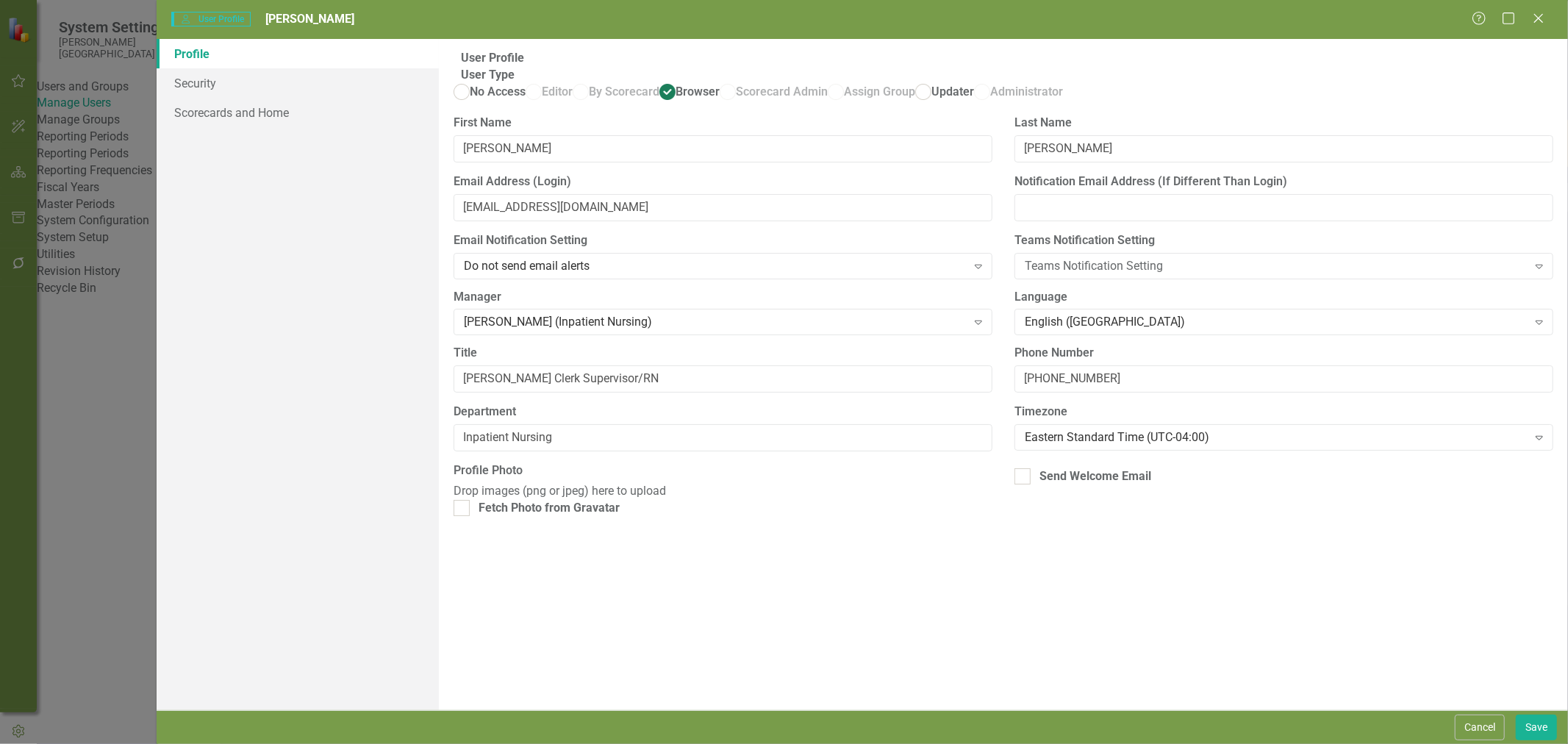
drag, startPoint x: 1489, startPoint y: 723, endPoint x: 835, endPoint y: 371, distance: 742.7
click at [1489, 723] on button "Cancel" at bounding box center [1480, 728] width 50 height 26
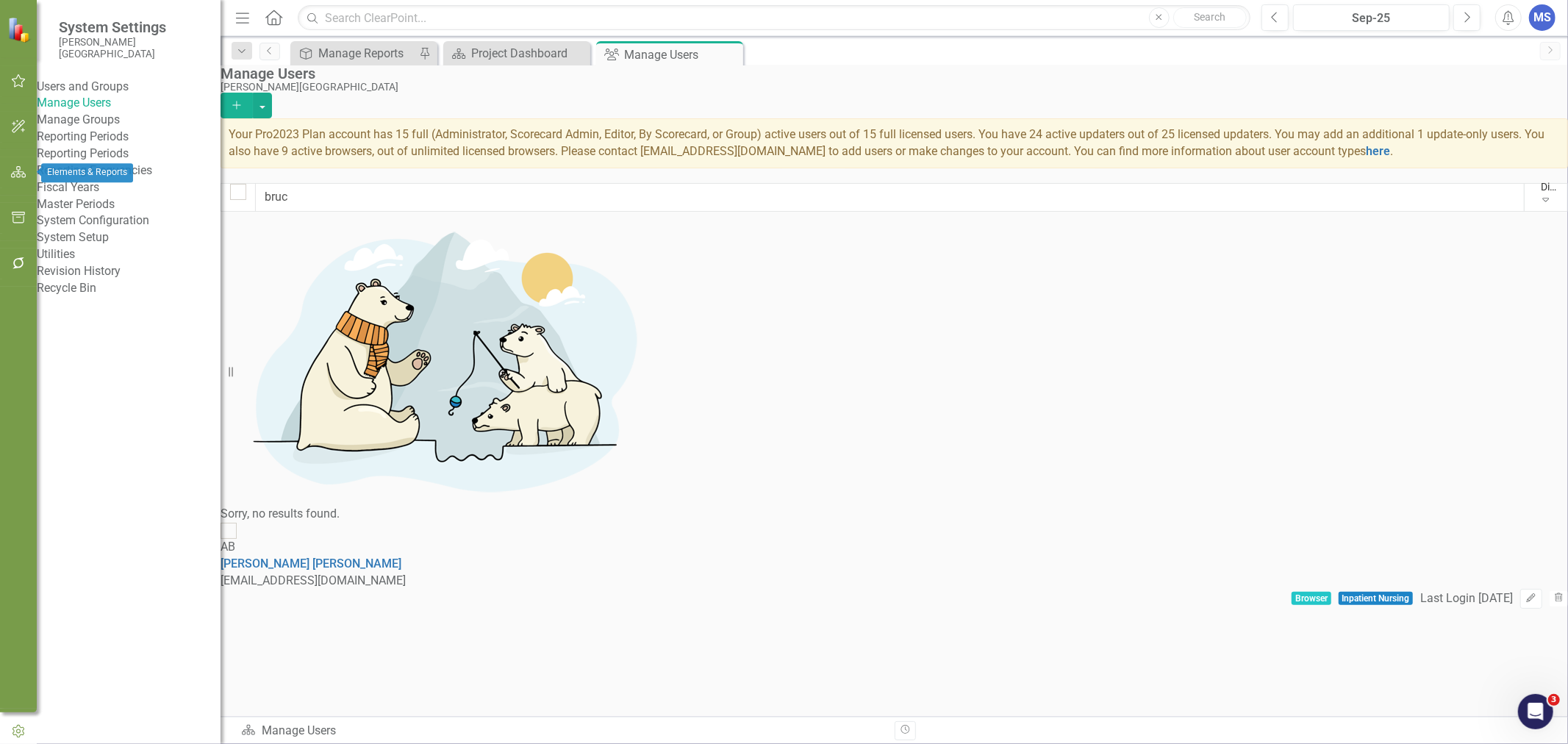
click at [26, 172] on button "button" at bounding box center [18, 173] width 33 height 31
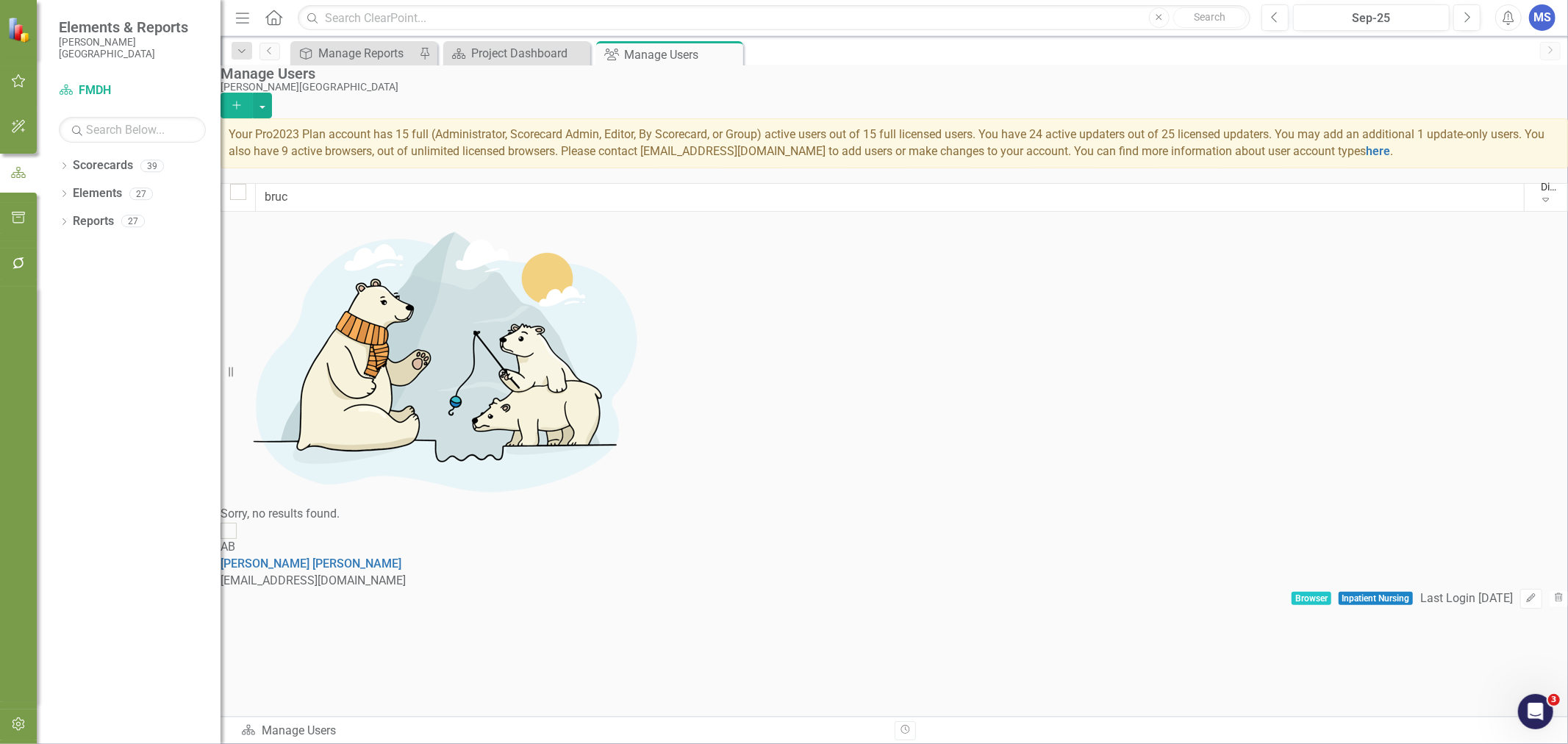
click at [63, 163] on div "Dropdown" at bounding box center [64, 168] width 10 height 12
click at [100, 193] on link "FMDH" at bounding box center [150, 194] width 140 height 17
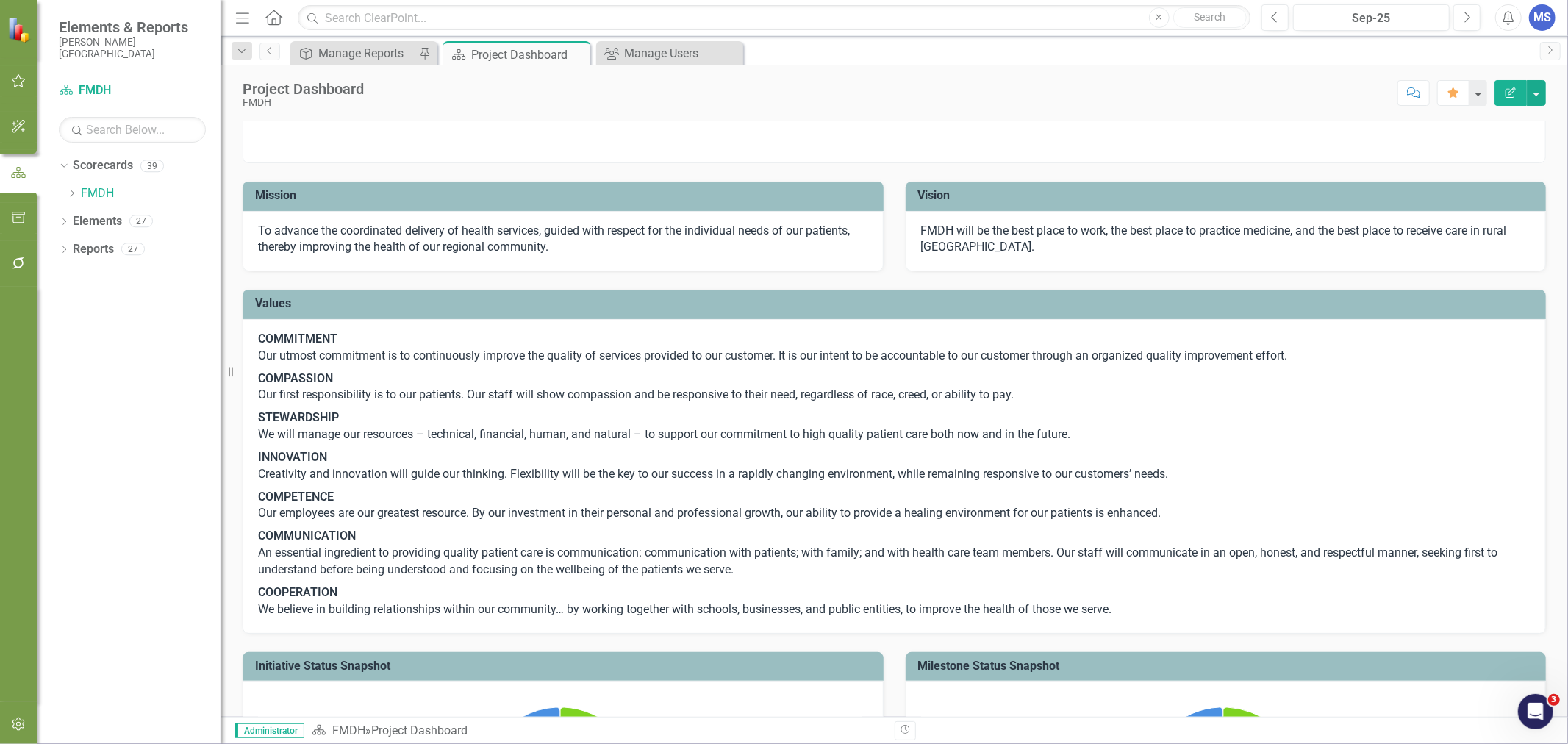
click at [66, 222] on icon "Dropdown" at bounding box center [64, 223] width 10 height 8
click at [109, 329] on link "Action Item Action Items" at bounding box center [123, 333] width 87 height 17
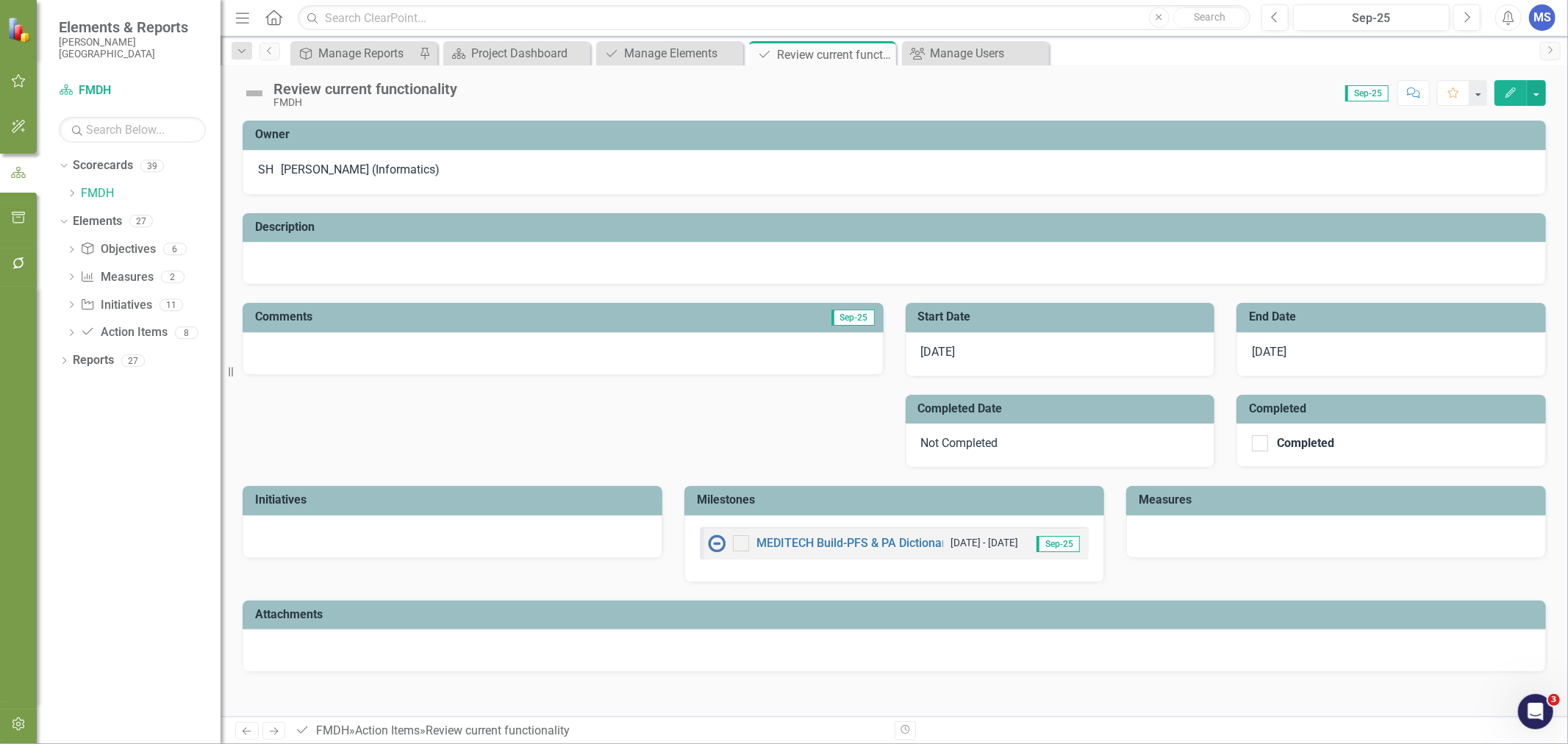
click at [0, 0] on icon at bounding box center [0, 0] width 0 height 0
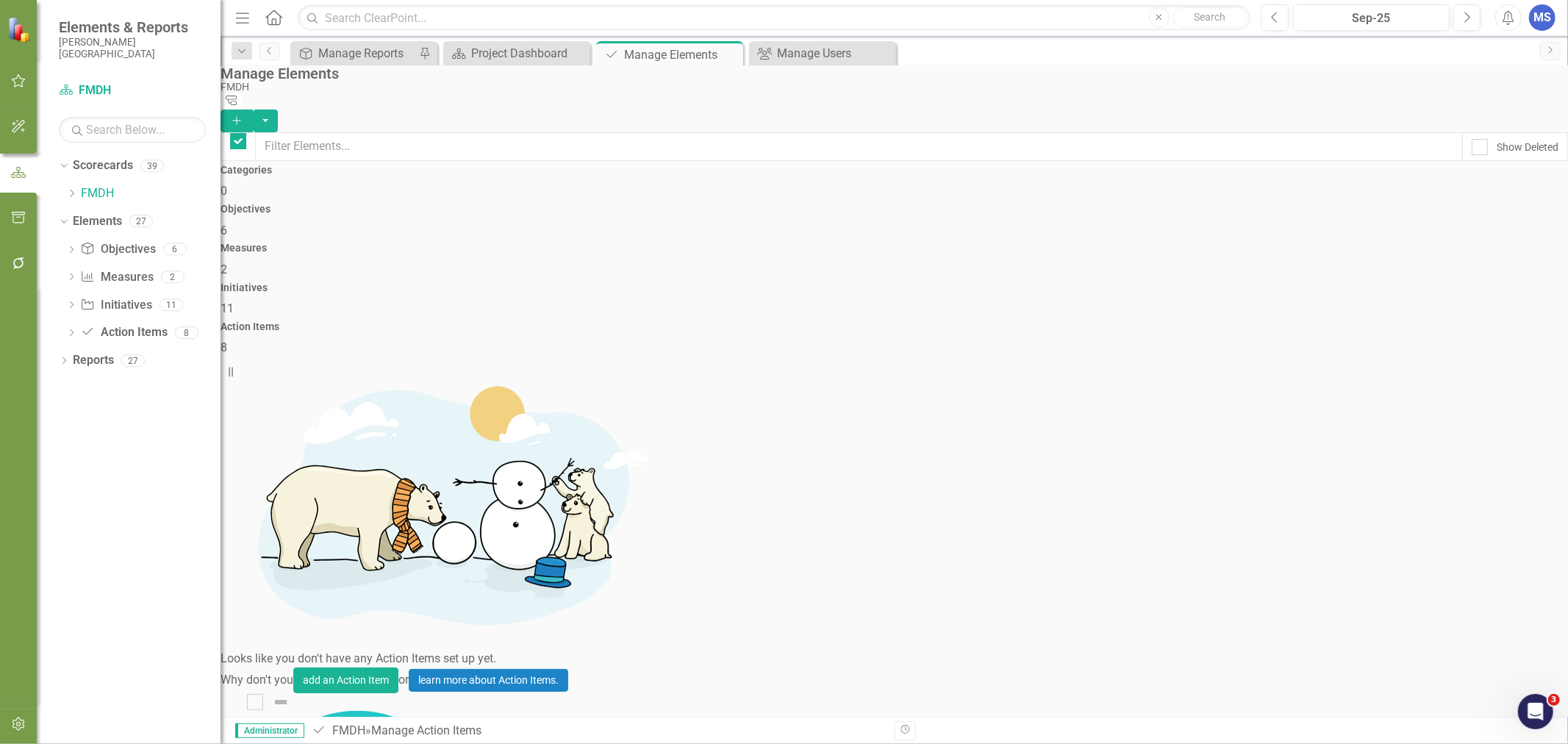
checkbox input "false"
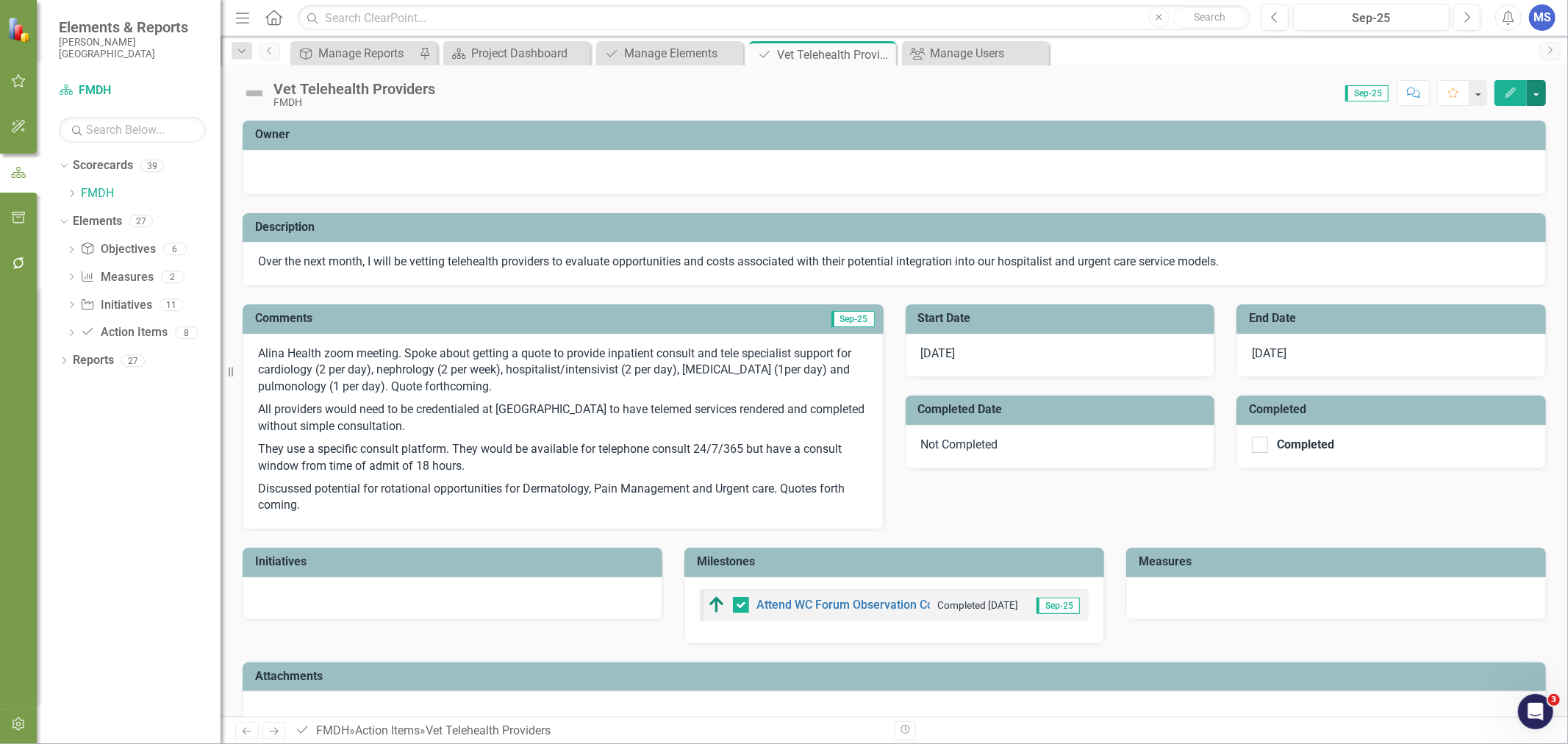
click at [1538, 94] on button "button" at bounding box center [1536, 93] width 19 height 26
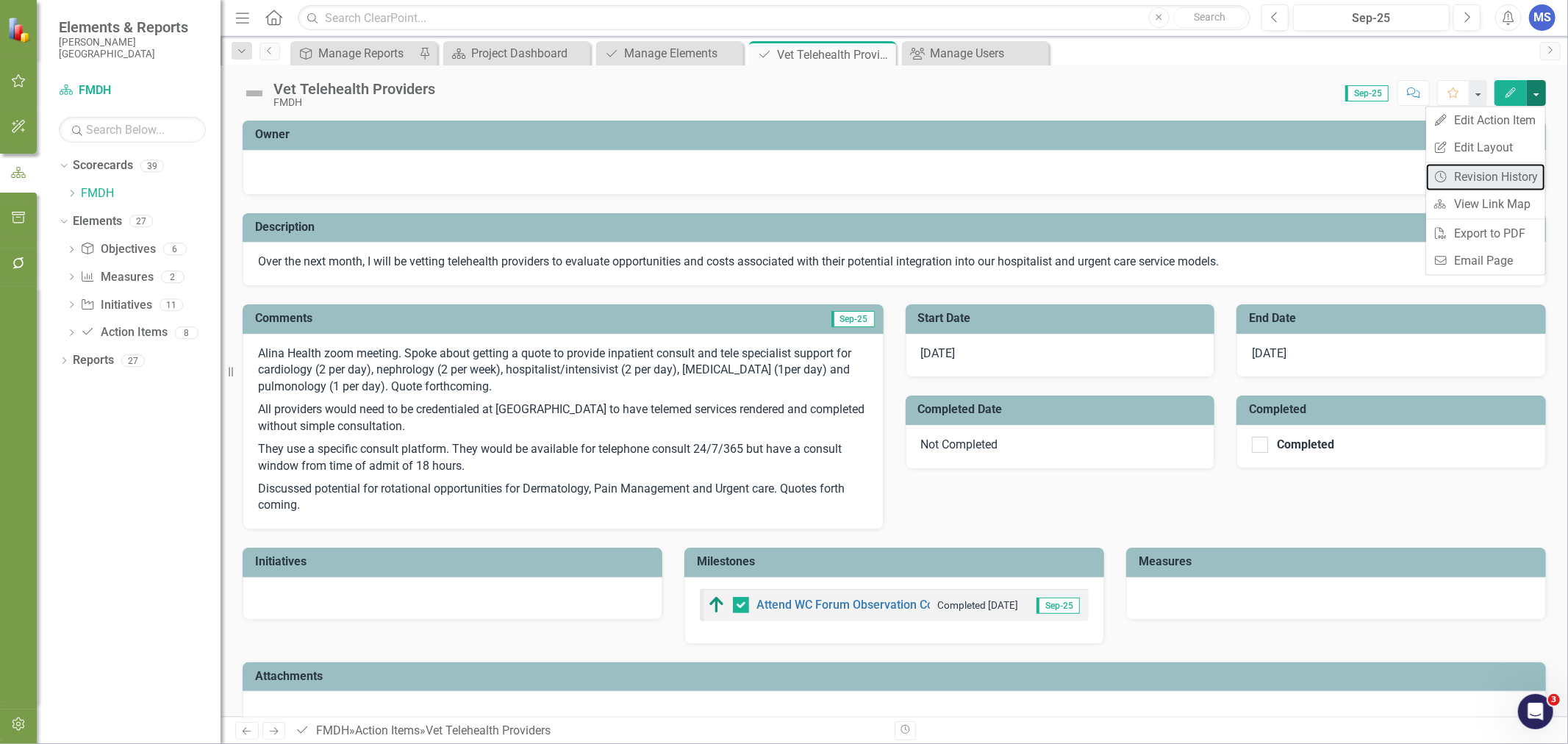
click at [1491, 186] on link "Revision History Revision History" at bounding box center [1485, 176] width 119 height 27
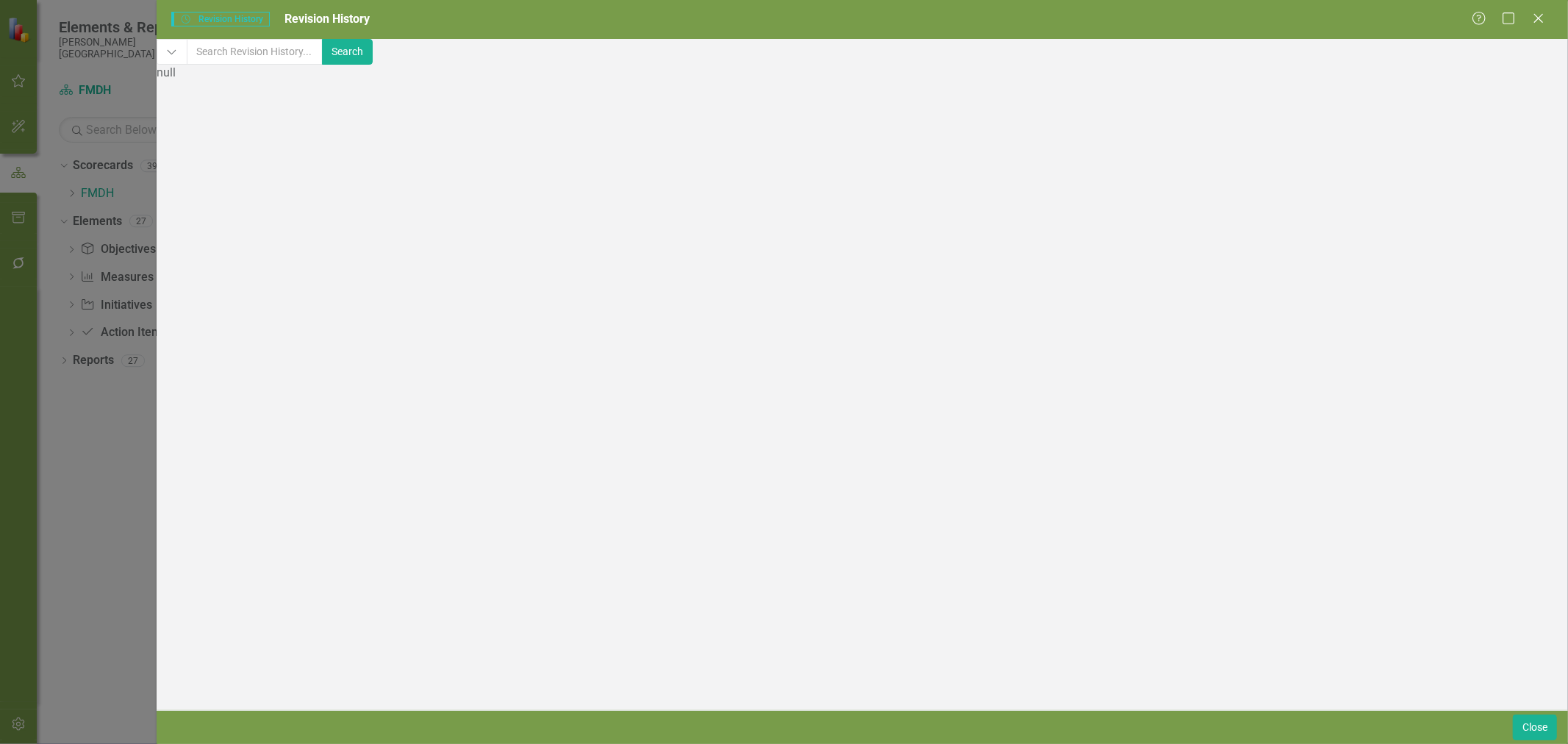
click at [186, 58] on button "Dropdown" at bounding box center [171, 52] width 30 height 26
click at [1525, 725] on button "Close" at bounding box center [1535, 728] width 44 height 26
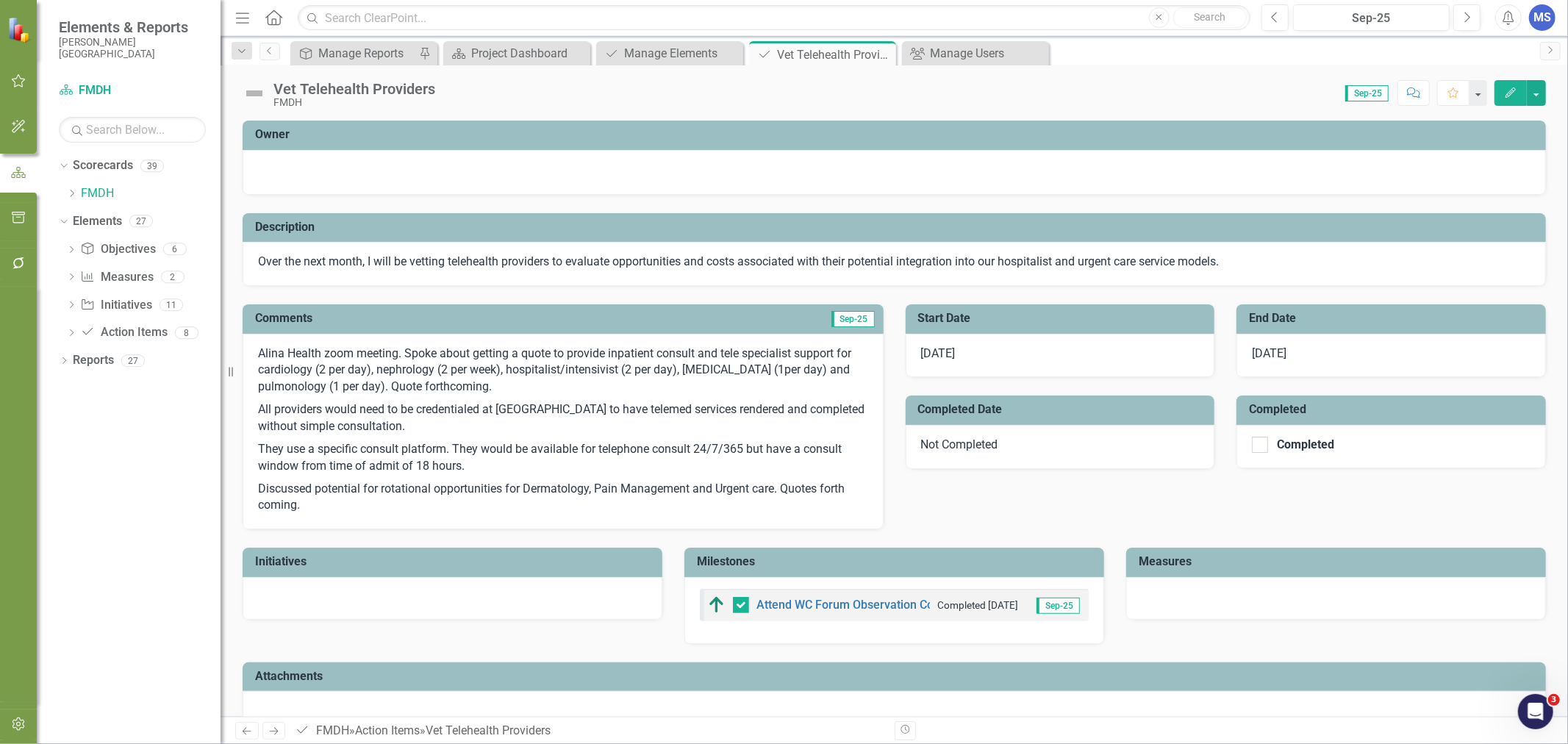
click at [400, 169] on div at bounding box center [894, 170] width 1273 height 18
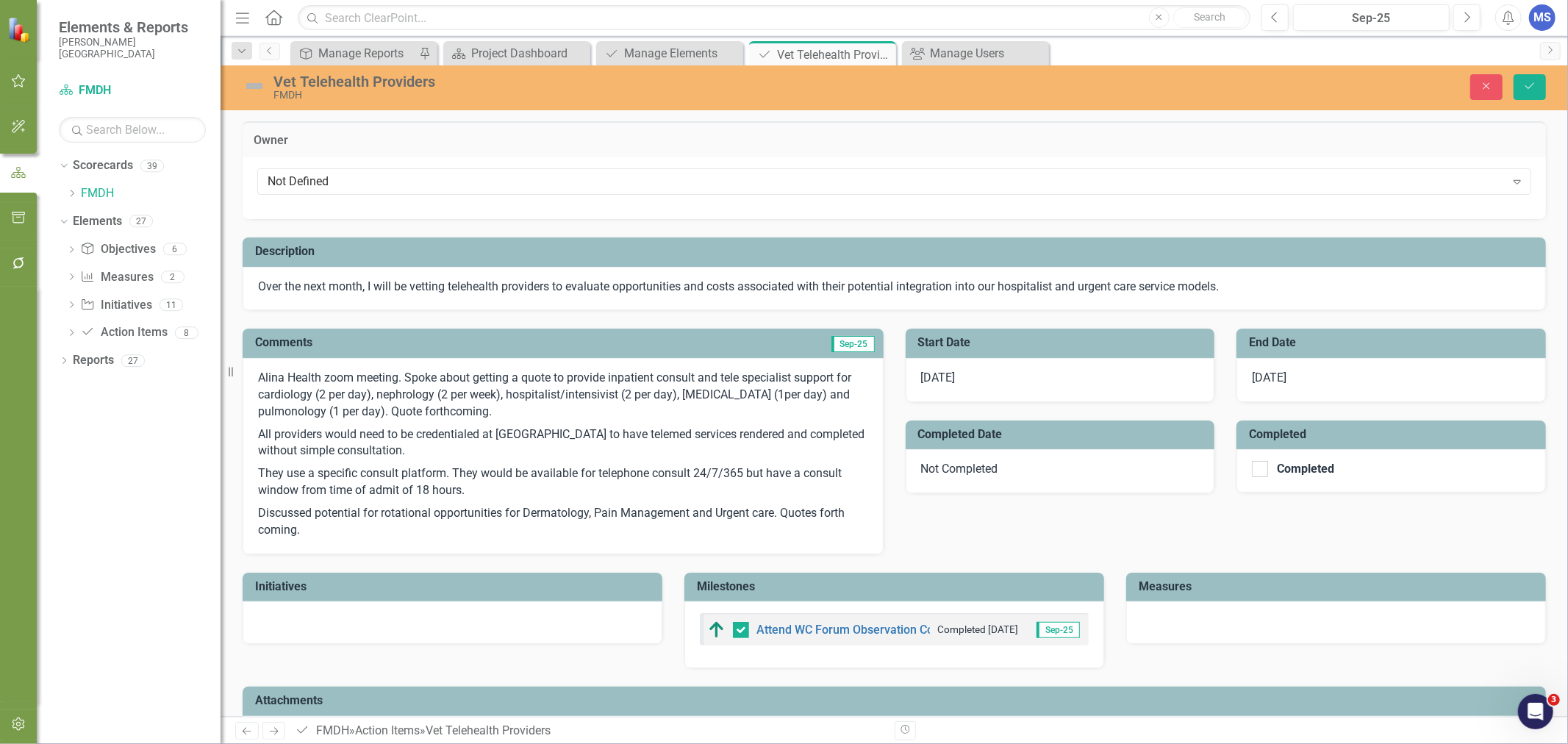
click at [394, 181] on div "Not Defined" at bounding box center [887, 182] width 1238 height 17
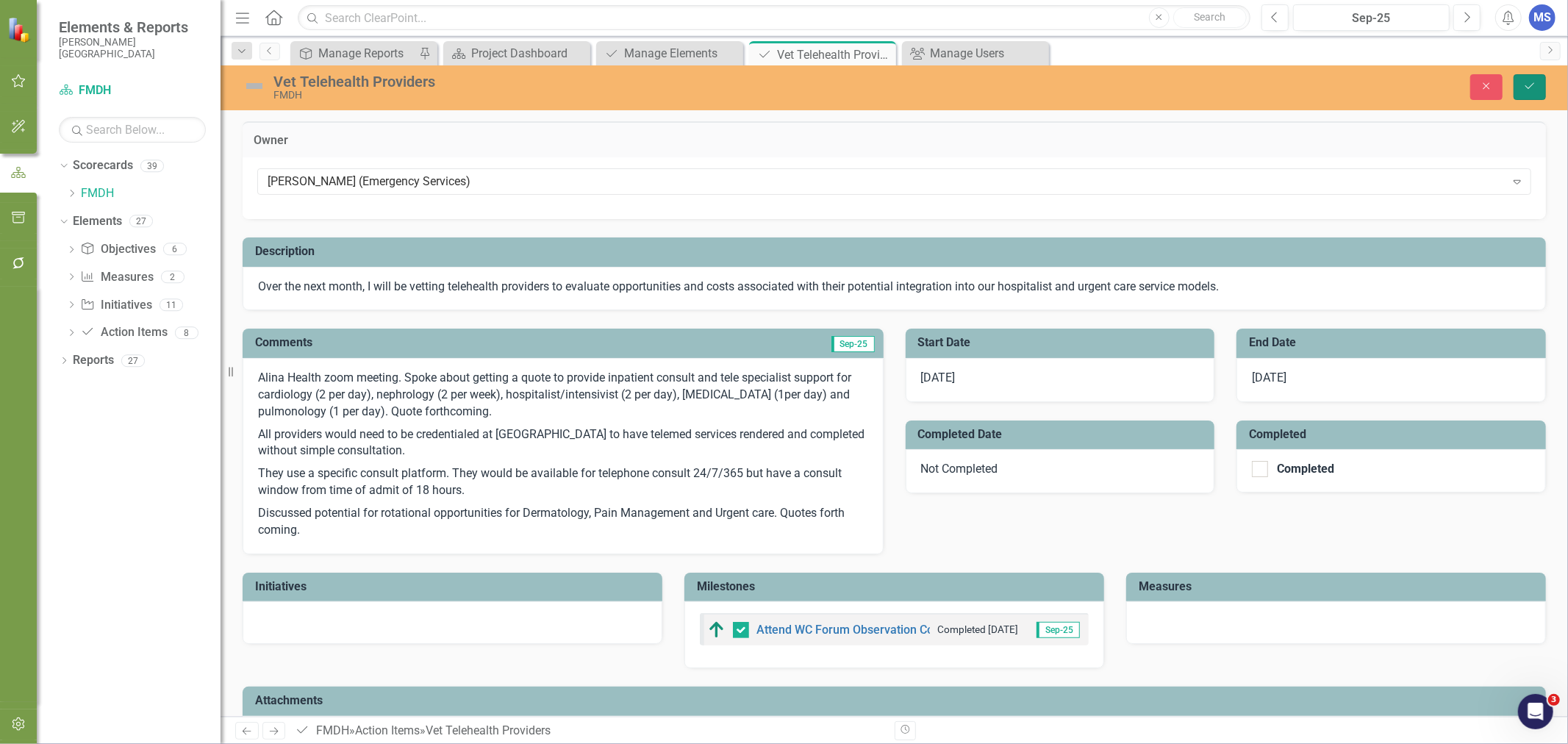
click at [1529, 76] on button "Save" at bounding box center [1530, 87] width 32 height 26
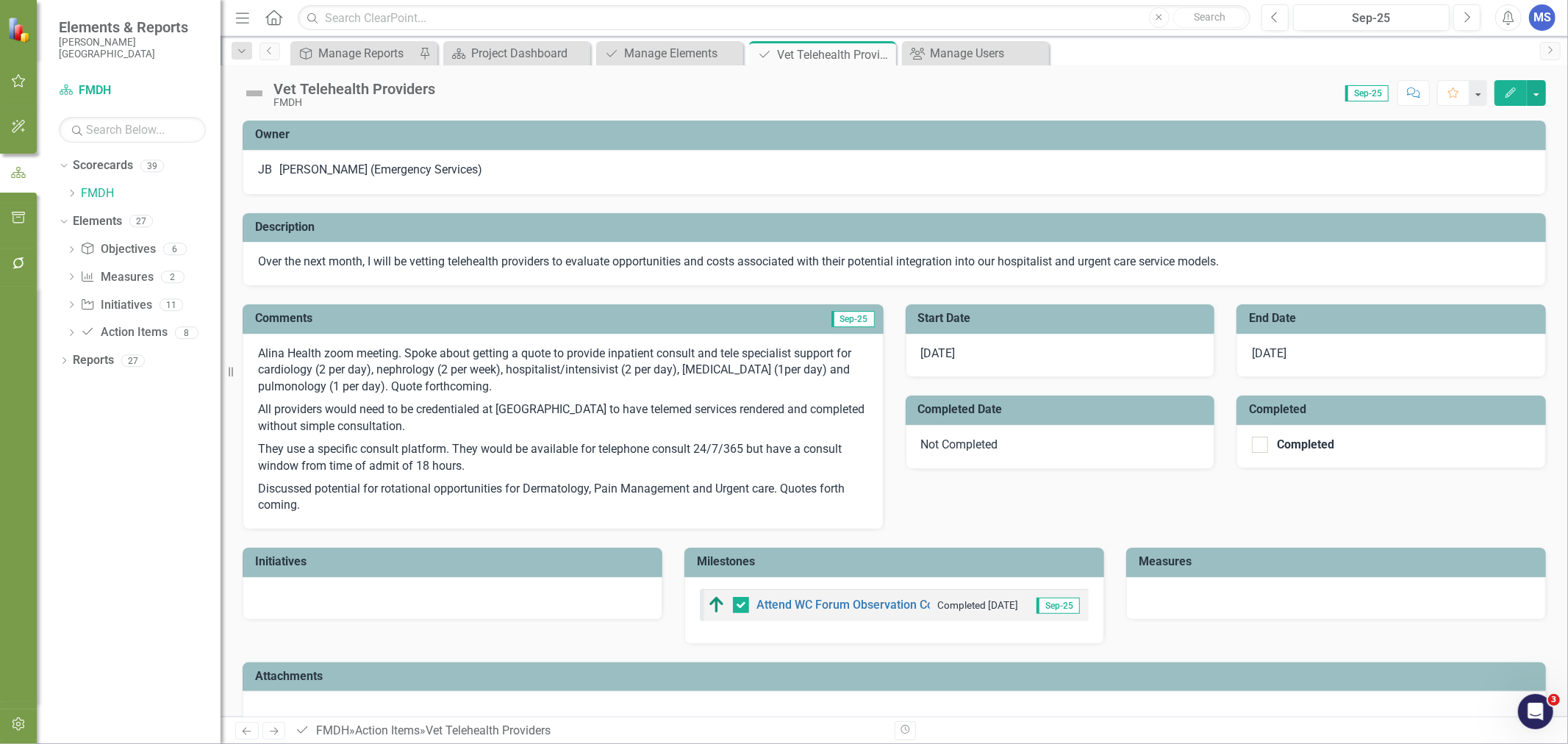
checkbox input "true"
click at [0, 0] on icon at bounding box center [0, 0] width 0 height 0
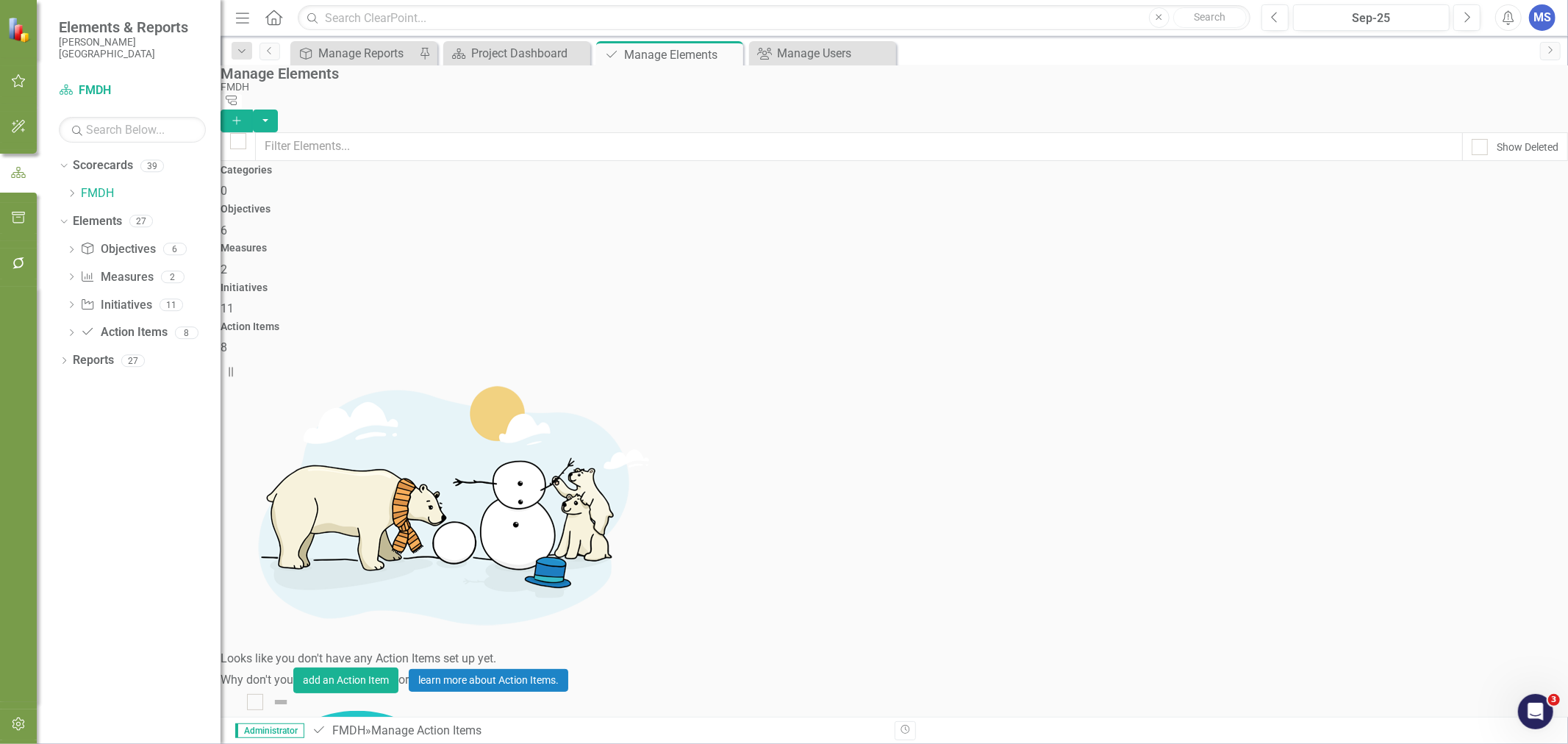
checkbox input "false"
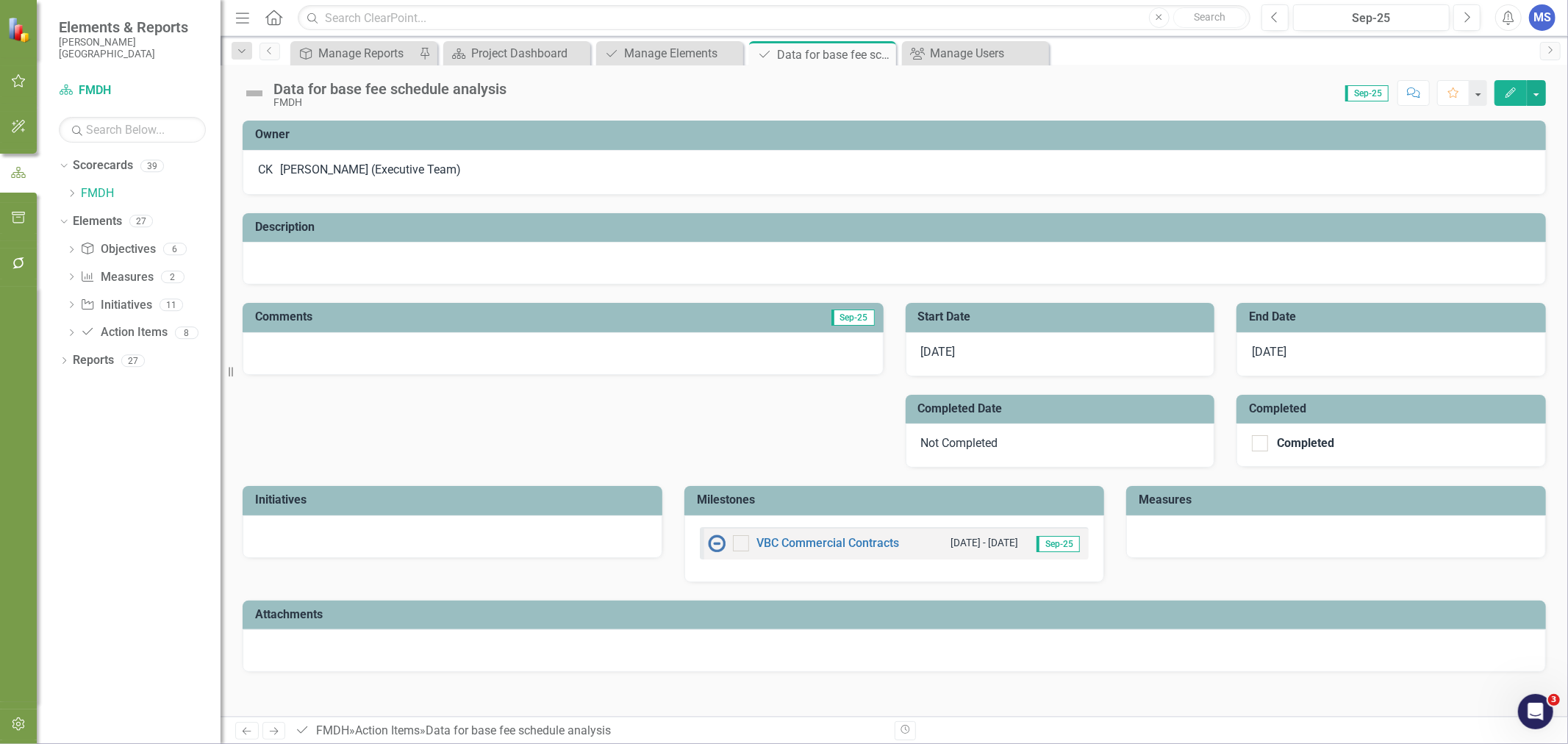
click at [0, 0] on icon "Close" at bounding box center [0, 0] width 0 height 0
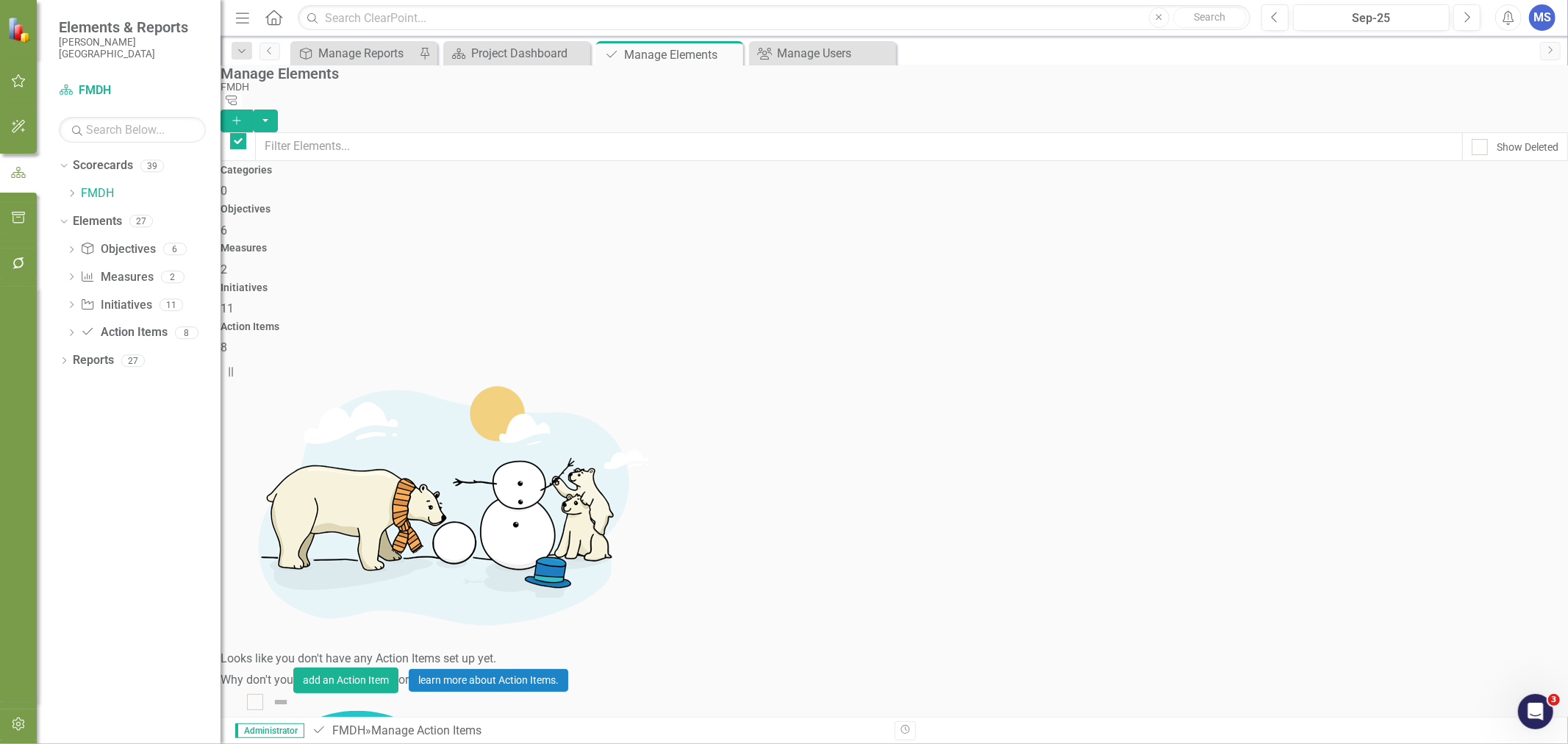
checkbox input "false"
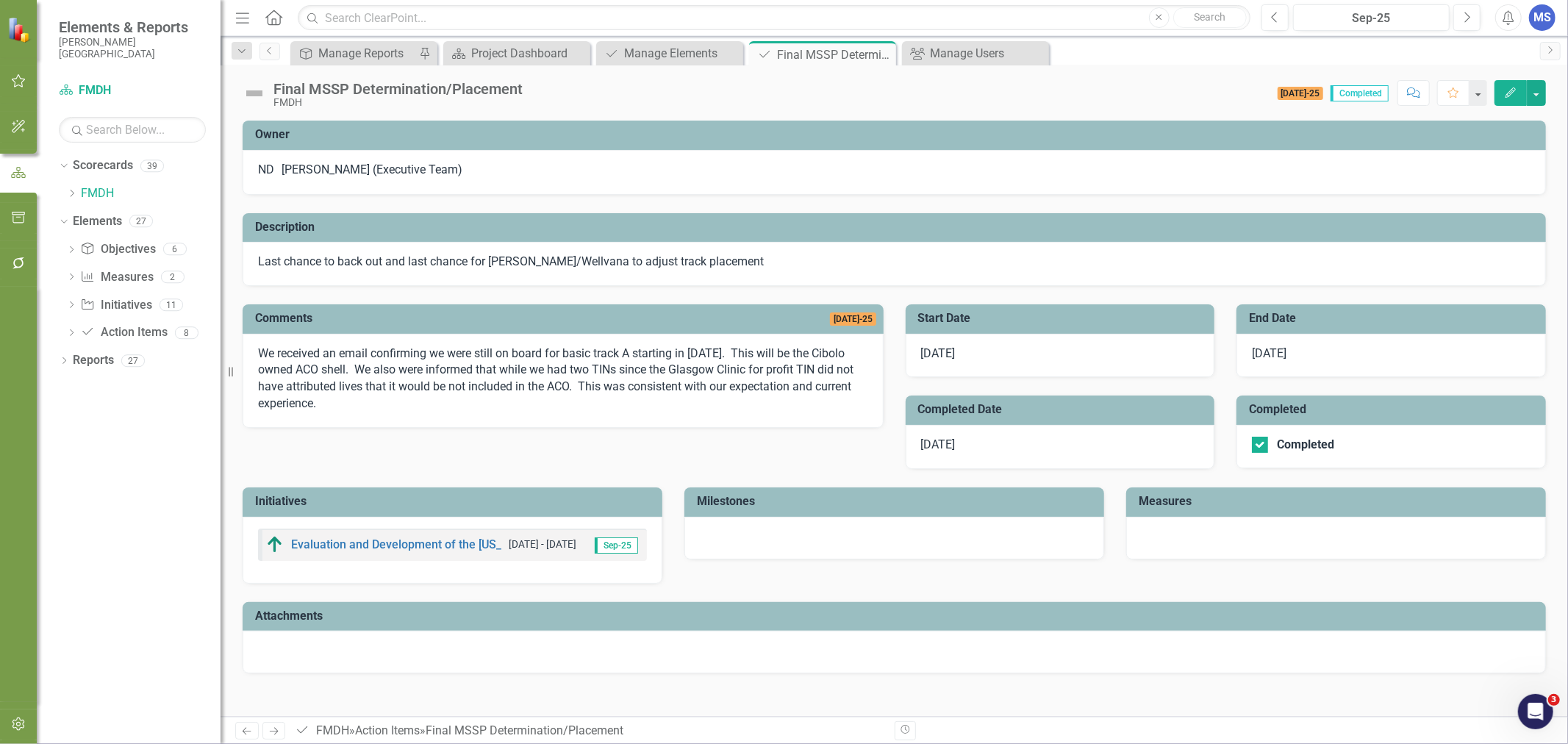
click at [0, 0] on div "Close" at bounding box center [0, 0] width 0 height 0
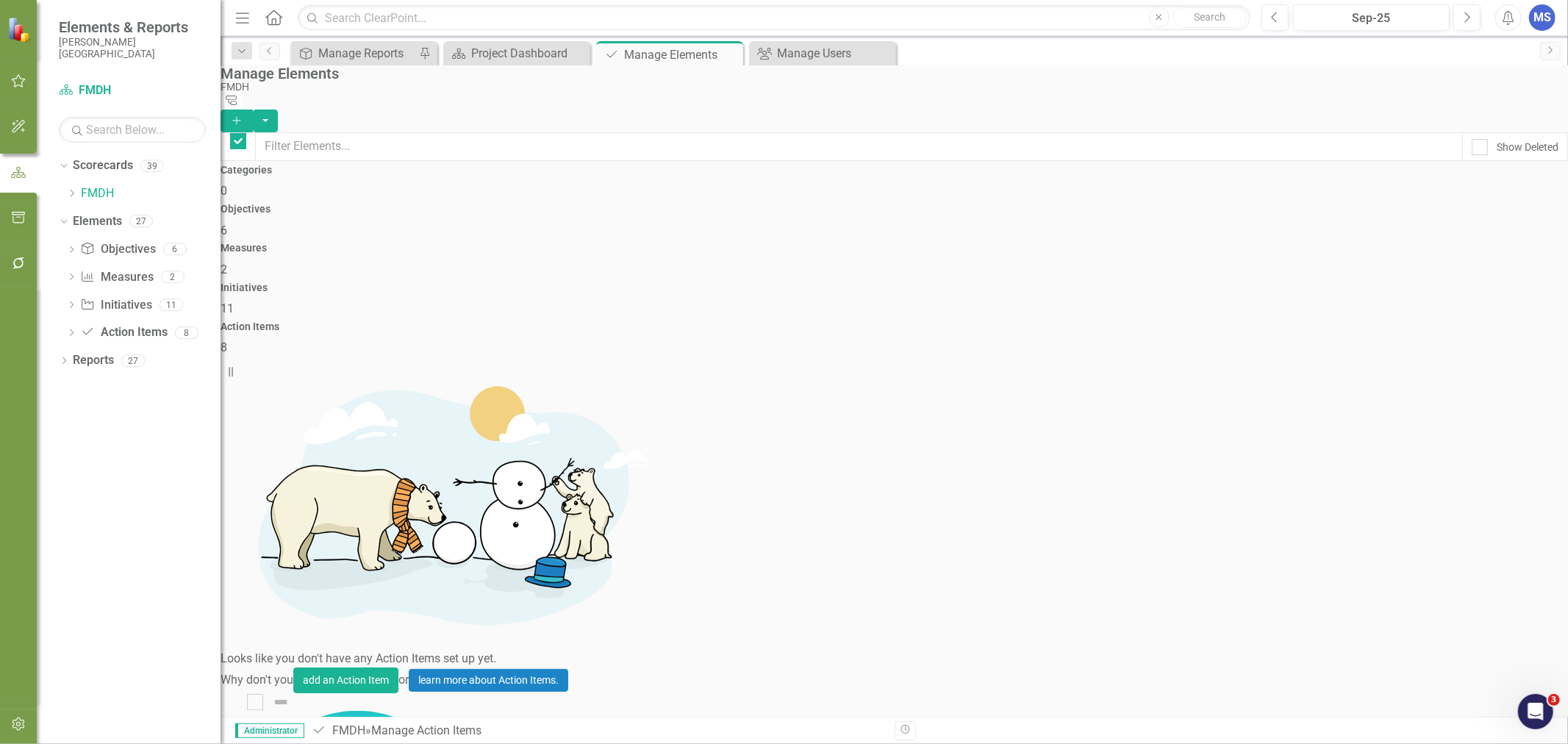
checkbox input "false"
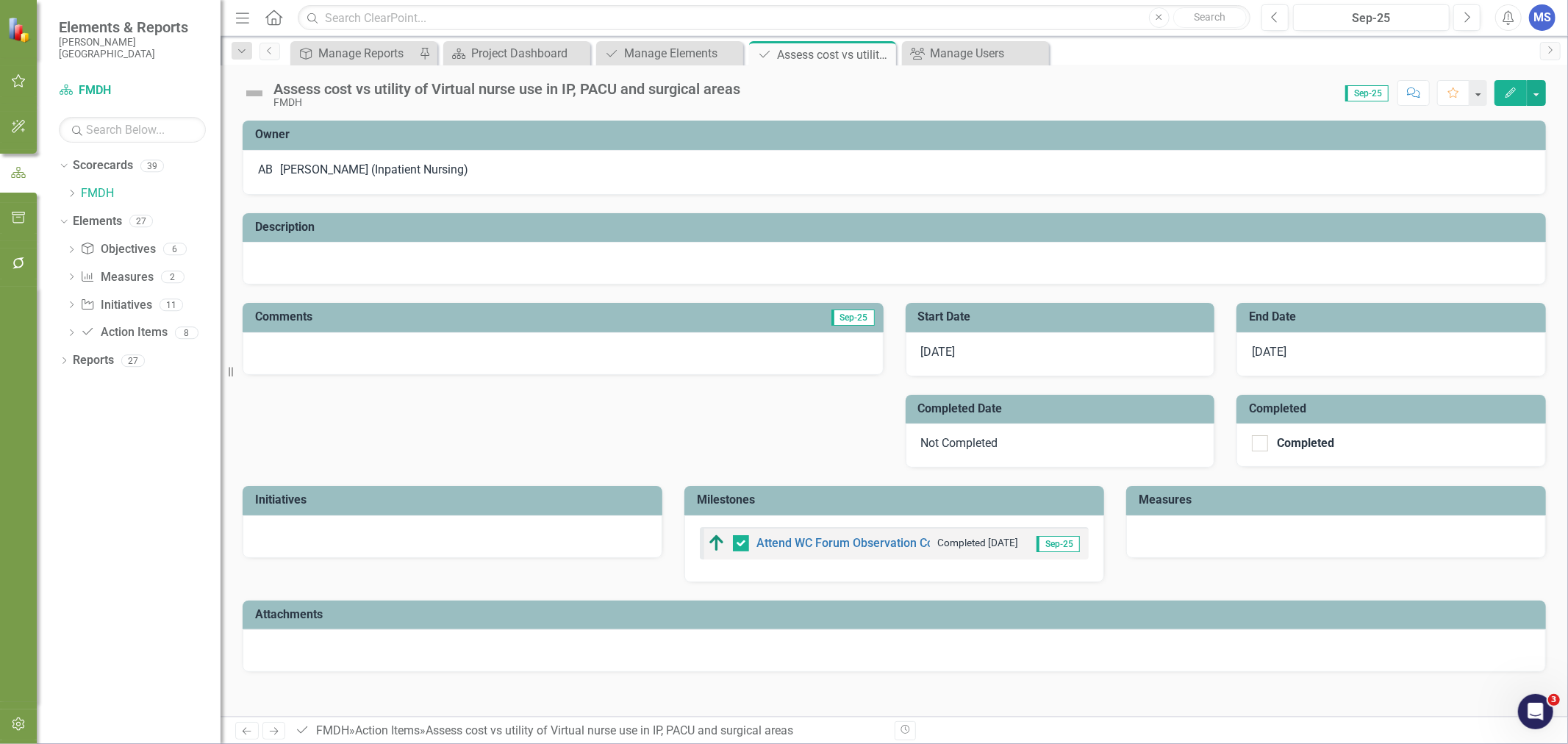
click at [0, 0] on icon "Close" at bounding box center [0, 0] width 0 height 0
